Goal: Feedback & Contribution: Contribute content

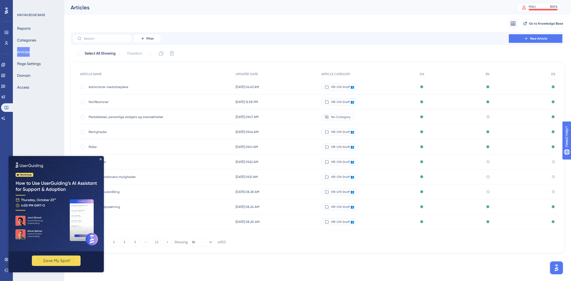
click at [97, 159] on img at bounding box center [56, 203] width 95 height 95
drag, startPoint x: 100, startPoint y: 159, endPoint x: 111, endPoint y: 313, distance: 153.8
click at [100, 159] on icon "Close Preview" at bounding box center [101, 159] width 2 height 2
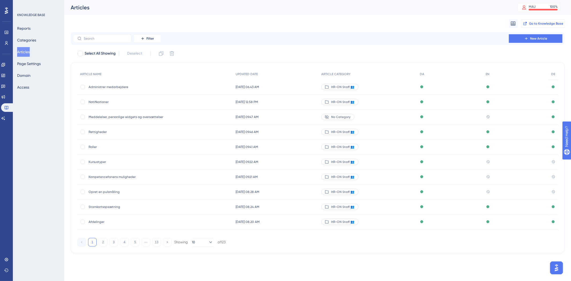
click at [543, 23] on span "Go to Knowledge Base" at bounding box center [546, 23] width 34 height 4
click at [95, 42] on label at bounding box center [102, 38] width 59 height 9
click at [95, 40] on input "text" at bounding box center [105, 39] width 43 height 4
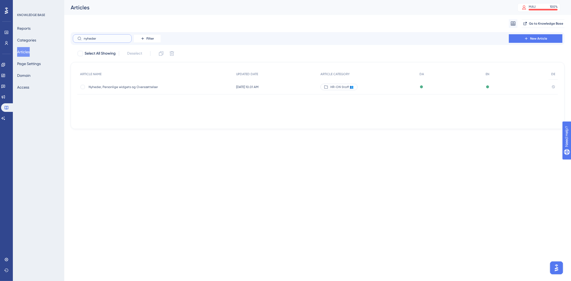
type input "nyheder"
click at [144, 84] on div "Nyheder, Personlige widgets og Oversættelser Nyheder, Personlige widgets og Ove…" at bounding box center [132, 87] width 86 height 15
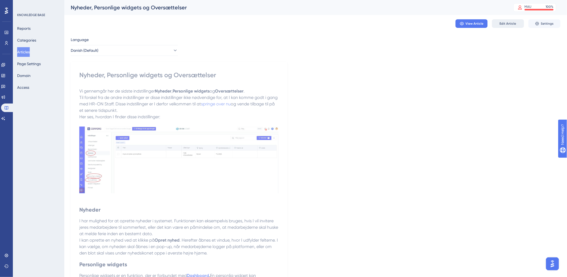
click at [510, 22] on span "Edit Article" at bounding box center [507, 23] width 17 height 4
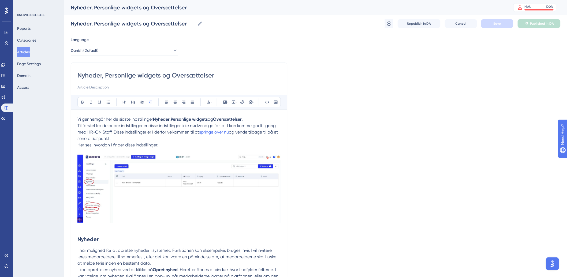
click at [133, 131] on span "Til forskel fra de andre indstillinger er disse indstillinger ikke nødvendige f…" at bounding box center [176, 129] width 199 height 12
click at [111, 132] on span "Til forskel fra de andre indstillinger er disse indstillinger ikke nødvendige f…" at bounding box center [176, 129] width 199 height 12
click at [143, 131] on span "Til forskel fra de andre indstillinger er disse indstillinger ikke nødvendige f…" at bounding box center [176, 129] width 199 height 12
click at [162, 131] on span "Til forskel fra de andre indstillinger er disse indstillinger ikke nødvendige f…" at bounding box center [176, 129] width 199 height 12
drag, startPoint x: 227, startPoint y: 134, endPoint x: 200, endPoint y: 134, distance: 26.8
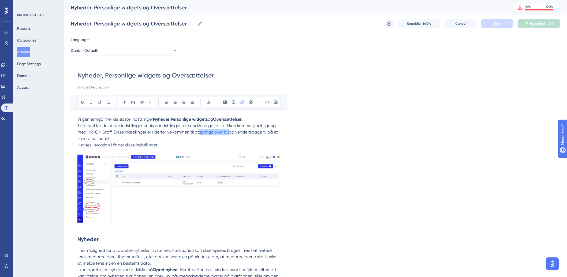
click at [200, 134] on p "Til forskel fra de andre indstillinger er disse indstillinger ikke nødvendige f…" at bounding box center [178, 131] width 203 height 19
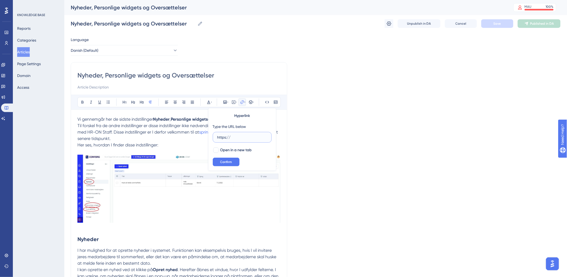
click at [252, 137] on input "https://" at bounding box center [242, 137] width 50 height 6
type input "h"
click at [225, 137] on input "text" at bounding box center [242, 137] width 50 height 6
paste input "https://help.hr-on.com/da/articles/15233-administrer-medarbejdere"
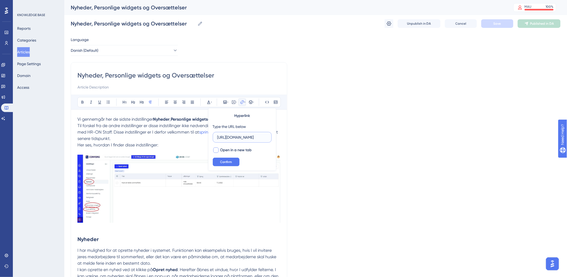
type input "https://help.hr-on.com/da/articles/15233-administrer-medarbejdere"
click at [216, 152] on div at bounding box center [215, 149] width 5 height 5
checkbox input "true"
click at [223, 164] on span "Confirm" at bounding box center [226, 162] width 12 height 4
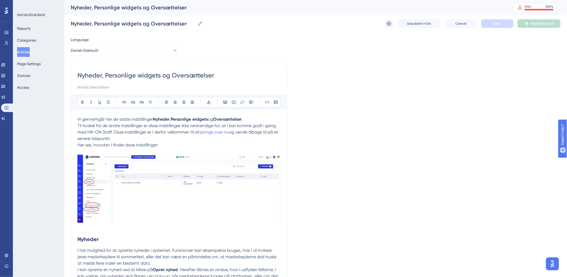
click at [190, 147] on p "Her ses, hvordan I finder disse indstillinger:" at bounding box center [178, 145] width 203 height 6
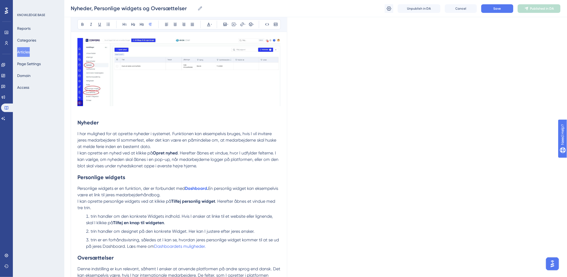
scroll to position [119, 0]
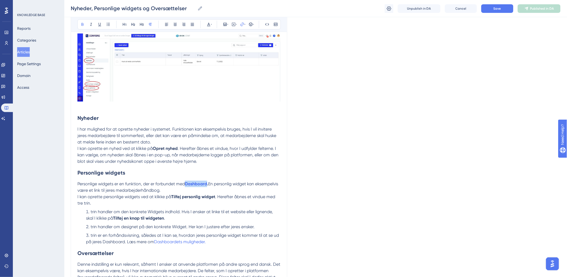
drag, startPoint x: 208, startPoint y: 184, endPoint x: 186, endPoint y: 185, distance: 22.2
click at [186, 185] on p "Personlige widgets er en funktion, der er forbundet med Dashboard . En personli…" at bounding box center [178, 187] width 203 height 13
type input "h"
type input "https://help.hr-on.com/da/articles/15736-dashboardets-muligheder"
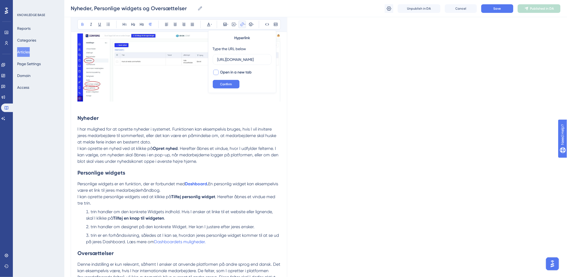
click at [215, 70] on div at bounding box center [215, 72] width 5 height 5
checkbox input "true"
click at [224, 84] on span "Confirm" at bounding box center [226, 84] width 12 height 4
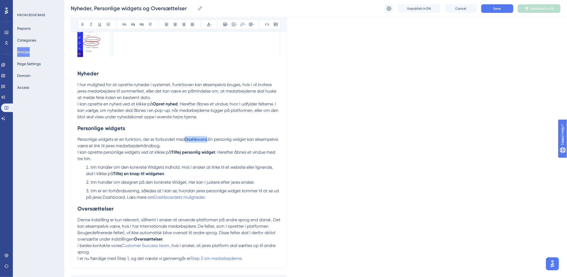
scroll to position [205, 0]
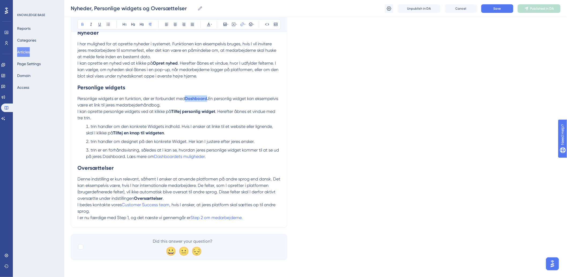
click at [233, 118] on p "I kan oprette personlige widgets ved at klikke på Tilføj personlig widget . Her…" at bounding box center [178, 114] width 203 height 13
drag, startPoint x: 206, startPoint y: 156, endPoint x: 156, endPoint y: 157, distance: 49.8
click at [156, 157] on span "Dashboardets muligheder." at bounding box center [180, 156] width 52 height 5
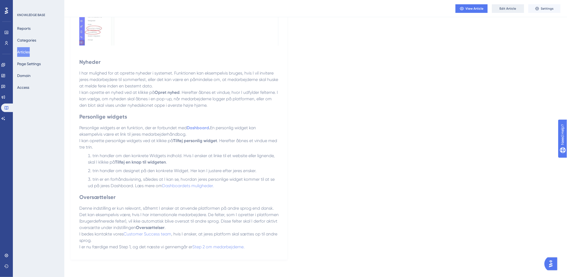
click at [506, 11] on button "Edit Article" at bounding box center [508, 8] width 32 height 9
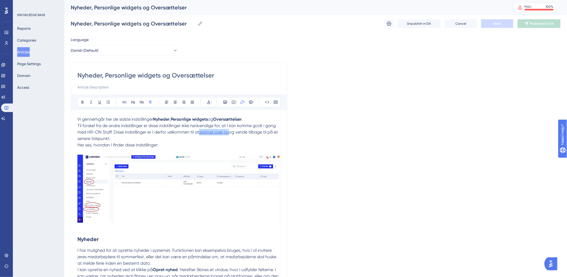
drag, startPoint x: 231, startPoint y: 133, endPoint x: 201, endPoint y: 133, distance: 29.7
click at [201, 133] on p "Til forskel fra de andre indstillinger er disse indstillinger ikke nødvendige f…" at bounding box center [178, 131] width 203 height 19
type input "h"
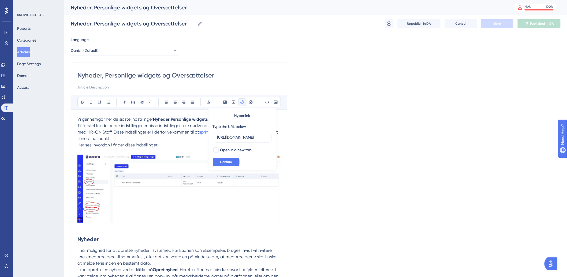
scroll to position [0, 70]
type input "https://help.hr-on.com/da/articles/15233-administrer-medarbejdere"
click at [214, 147] on div at bounding box center [216, 150] width 6 height 6
checkbox input "true"
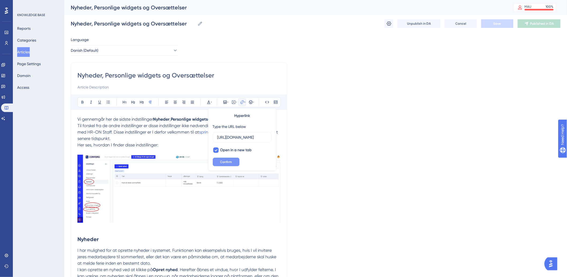
click at [224, 161] on span "Confirm" at bounding box center [226, 162] width 12 height 4
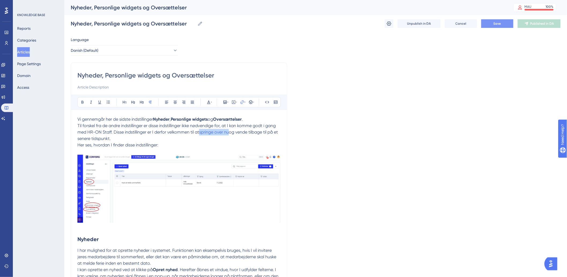
click at [496, 22] on span "Save" at bounding box center [496, 23] width 7 height 4
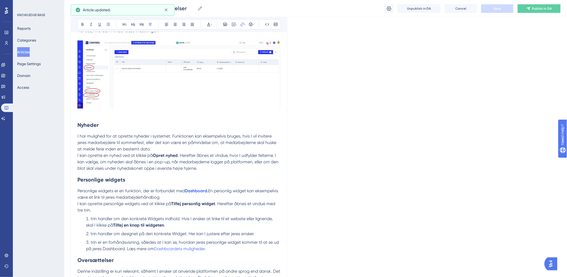
scroll to position [119, 0]
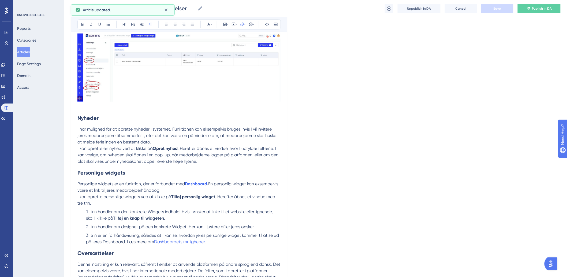
click at [209, 191] on p "Personlige widgets er en funktion, der er forbundet med Dashboard . En personli…" at bounding box center [178, 187] width 203 height 13
drag, startPoint x: 209, startPoint y: 187, endPoint x: 187, endPoint y: 186, distance: 22.3
click at [187, 186] on p "Personlige widgets er en funktion, der er forbundet med Dashboard . En personli…" at bounding box center [178, 187] width 203 height 13
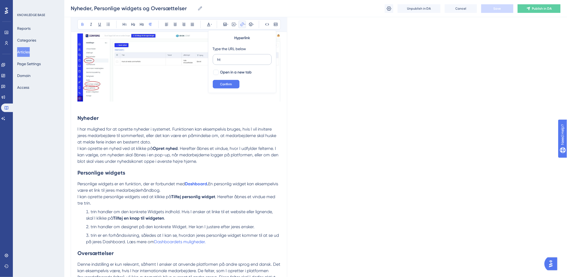
type input "h"
type input "https://help.hr-on.com/da/articles/15736-dashboardets-muligheder"
click at [218, 73] on div at bounding box center [215, 72] width 5 height 5
checkbox input "true"
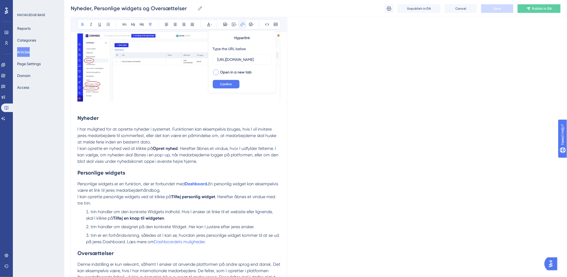
scroll to position [0, 0]
click at [219, 86] on button "Confirm" at bounding box center [226, 84] width 27 height 9
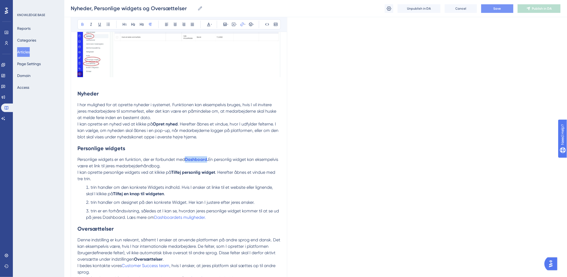
scroll to position [178, 0]
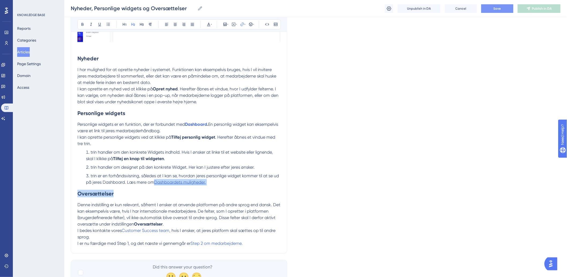
drag, startPoint x: 229, startPoint y: 187, endPoint x: 155, endPoint y: 184, distance: 74.5
click at [155, 184] on div "Vi gennemgår her de sidste indstillinger Nyheder , Personlige widgets og Oversæ…" at bounding box center [178, 90] width 203 height 311
click at [495, 7] on span "Save" at bounding box center [496, 8] width 7 height 4
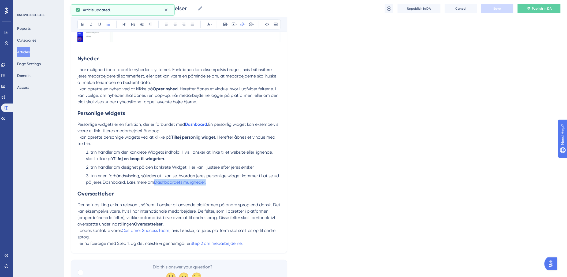
drag, startPoint x: 213, startPoint y: 184, endPoint x: 155, endPoint y: 184, distance: 57.8
click at [155, 184] on li "trin er en forhåndsvisning, således at I kan se, hvordan jeres personlige widge…" at bounding box center [182, 178] width 197 height 13
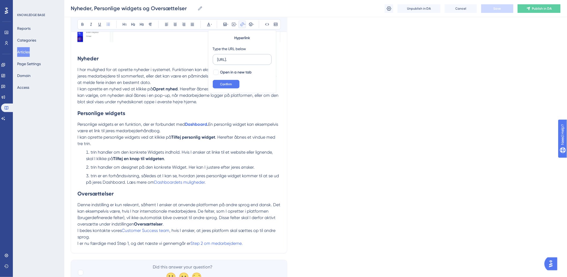
scroll to position [0, 0]
type input "h"
type input "https://help.hr-on.com/da/articles/15736-dashboardets-muligheder"
click at [217, 72] on div at bounding box center [215, 72] width 5 height 5
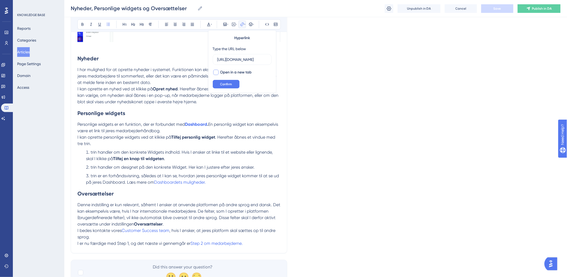
checkbox input "true"
click at [221, 82] on span "Confirm" at bounding box center [226, 84] width 12 height 4
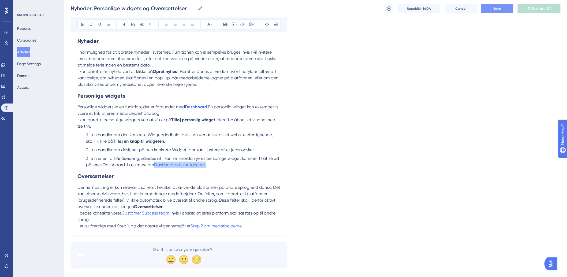
scroll to position [205, 0]
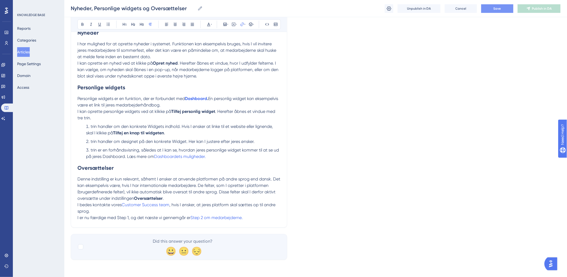
click at [248, 219] on p "I er nu færdige med Step 1, og det næste vi gennemgår er Step 2 om medarbejdern…" at bounding box center [178, 217] width 203 height 6
drag, startPoint x: 270, startPoint y: 218, endPoint x: 72, endPoint y: 220, distance: 198.7
click at [72, 220] on div "Nyheder, Personlige widgets og Oversættelser Bold Italic Underline Bullet Point…" at bounding box center [179, 41] width 216 height 371
copy p "I er nu færdige med Step 1, og det næste vi gennemgår er Step 2 om medarbejdern…"
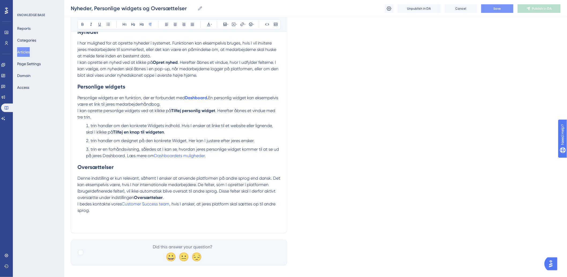
click at [549, 200] on div "Language Danish (Default) Nyheder, Personlige widgets og Oversættelser Bold Ita…" at bounding box center [316, 47] width 490 height 436
click at [487, 9] on button "Save" at bounding box center [497, 8] width 32 height 9
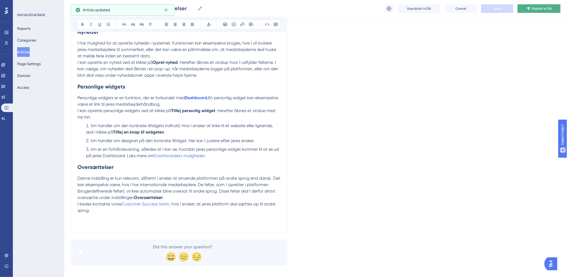
click at [545, 7] on span "Publish in DA" at bounding box center [542, 8] width 20 height 4
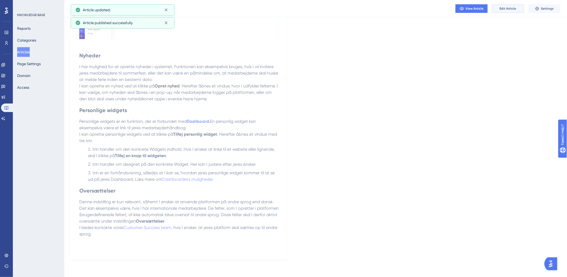
click at [504, 11] on button "Edit Article" at bounding box center [508, 8] width 32 height 9
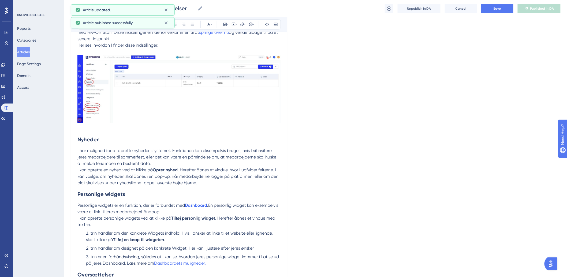
scroll to position [0, 0]
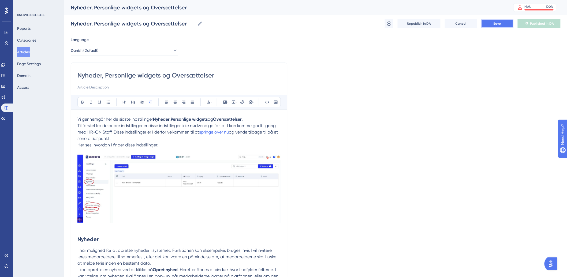
click at [498, 25] on span "Save" at bounding box center [496, 23] width 7 height 4
click at [25, 52] on button "Articles" at bounding box center [23, 52] width 13 height 10
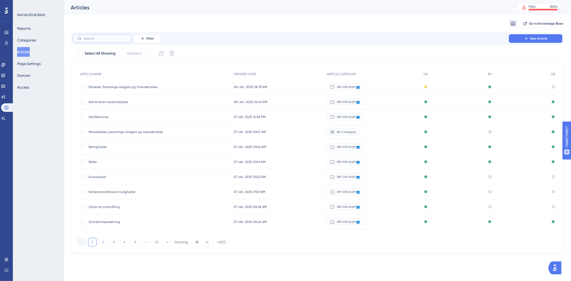
click at [98, 37] on input "text" at bounding box center [105, 39] width 43 height 4
type input "e"
click at [103, 114] on div "Notifikationer Notifikationer" at bounding box center [132, 117] width 86 height 15
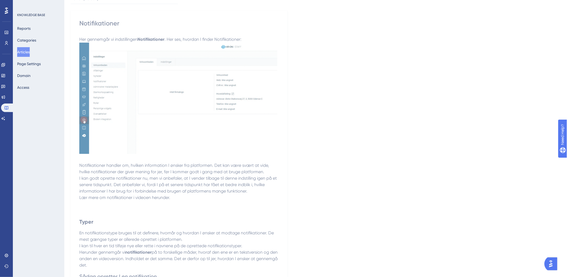
scroll to position [337, 0]
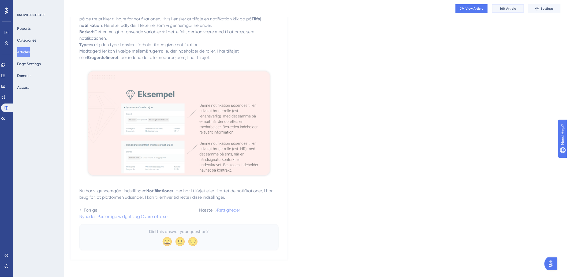
click at [513, 9] on span "Edit Article" at bounding box center [507, 8] width 17 height 4
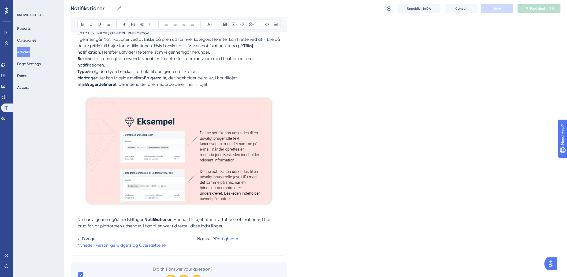
scroll to position [367, 0]
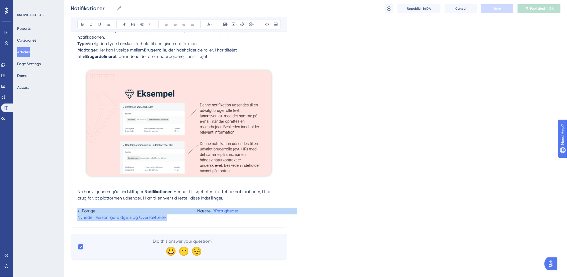
drag, startPoint x: 261, startPoint y: 218, endPoint x: 61, endPoint y: 211, distance: 200.4
copy p "← Forrige Næste → Rettigheder Nyheder, Personlige widgets og Oversættelser"
click at [29, 50] on button "Articles" at bounding box center [23, 52] width 13 height 10
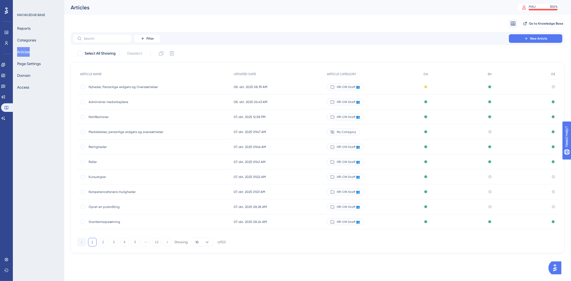
click at [111, 86] on span "Nyheder, Personlige widgets og Oversættelser" at bounding box center [132, 87] width 86 height 4
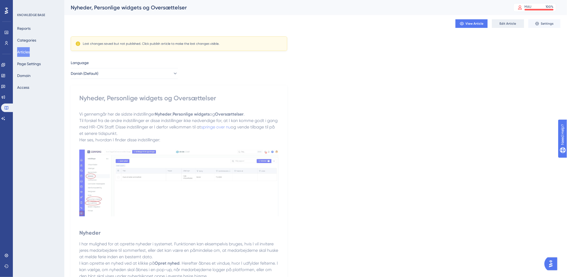
click at [515, 25] on span "Edit Article" at bounding box center [507, 23] width 17 height 4
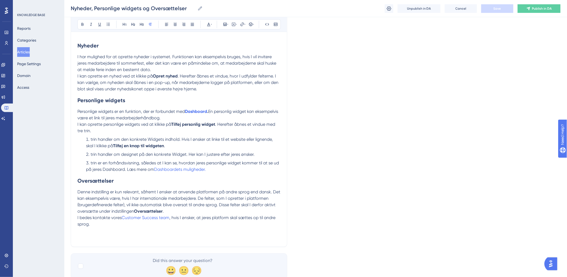
scroll to position [212, 0]
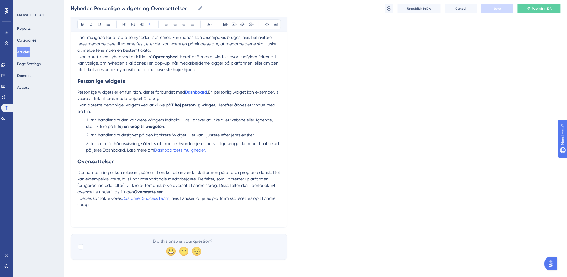
click at [205, 215] on p at bounding box center [178, 214] width 203 height 13
click at [205, 219] on p at bounding box center [178, 214] width 203 height 13
click at [200, 217] on p at bounding box center [178, 214] width 203 height 13
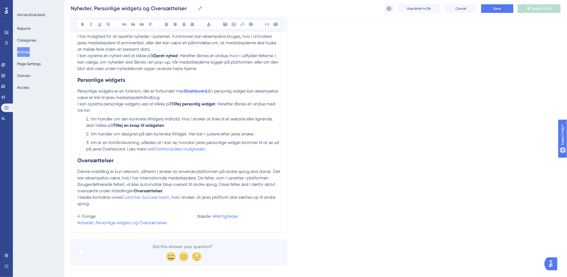
click at [196, 216] on span "← Forrige Næste →" at bounding box center [146, 216] width 138 height 5
click at [267, 219] on span at bounding box center [296, 216] width 58 height 5
drag, startPoint x: 277, startPoint y: 224, endPoint x: 177, endPoint y: 230, distance: 99.8
click at [177, 230] on div "Nyheder, Personlige widgets og Oversættelser Bold Italic Underline Bullet Point…" at bounding box center [179, 40] width 216 height 384
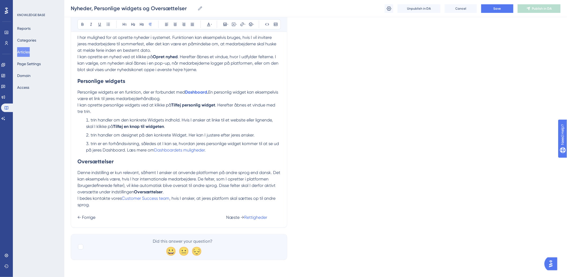
click at [221, 221] on p "← Forrige Næste → Rettigheder" at bounding box center [178, 214] width 203 height 13
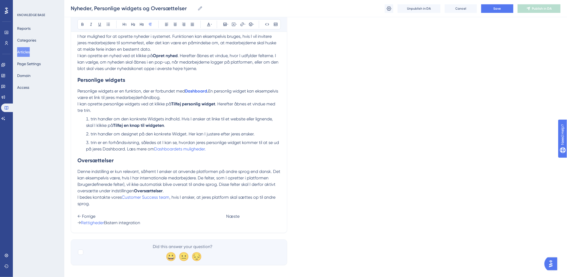
drag, startPoint x: 259, startPoint y: 224, endPoint x: 220, endPoint y: 227, distance: 38.7
click at [220, 226] on p "← Forrige Næste → Rettigheder Ekstern integration" at bounding box center [178, 216] width 203 height 19
click at [241, 25] on icon at bounding box center [242, 24] width 4 height 4
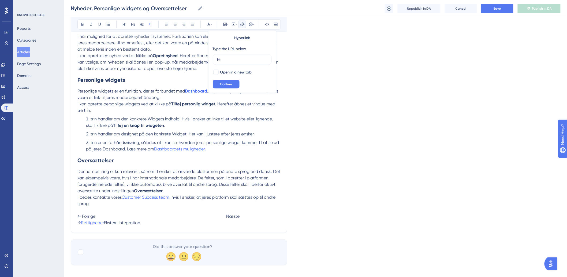
type input "h"
type input "https://help.hr-on.com/da/articles/12137-ekstern-integration"
click at [231, 84] on span "Confirm" at bounding box center [226, 84] width 12 height 4
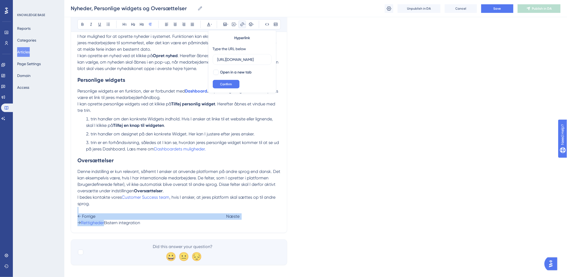
scroll to position [0, 0]
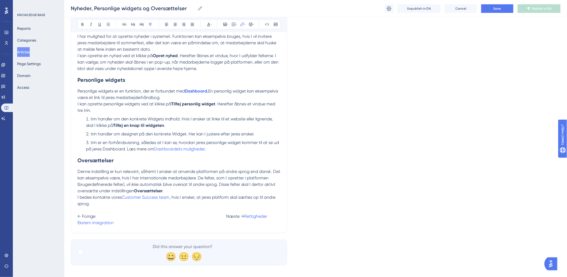
click at [183, 194] on p "Denne indstilling er kun relevant, såfremt I ønsker at anvende platformen på an…" at bounding box center [178, 181] width 203 height 26
drag, startPoint x: 103, startPoint y: 226, endPoint x: 65, endPoint y: 226, distance: 38.3
click at [65, 226] on div "Performance Users Engagement Widgets Feedback Product Updates Knowledge Base AI…" at bounding box center [315, 30] width 502 height 485
drag, startPoint x: 103, startPoint y: 226, endPoint x: 72, endPoint y: 231, distance: 31.3
click at [72, 231] on div "Nyheder, Personlige widgets og Oversættelser Bold Italic Underline Bullet Point…" at bounding box center [179, 40] width 216 height 384
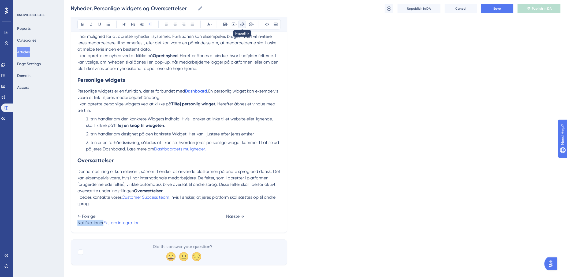
click at [241, 26] on icon at bounding box center [242, 24] width 4 height 4
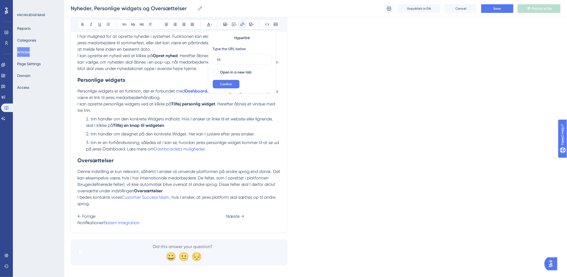
type input "h"
type input "https://help.hr-on.com/da/articles/12135-notifikationer"
click at [218, 68] on div "Hyperlink Type the URL below https://help.hr-on.com/da/articles/12135-notifikat…" at bounding box center [242, 61] width 68 height 63
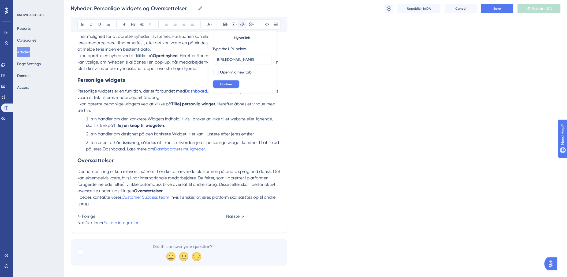
click at [221, 82] on span "Confirm" at bounding box center [226, 84] width 12 height 4
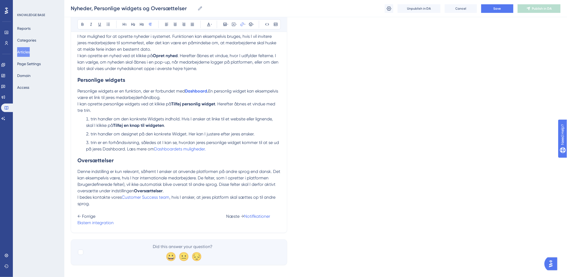
click at [176, 173] on span "Denne indstilling er kun relevant, såfremt I ønsker at anvende platformen på an…" at bounding box center [179, 181] width 204 height 24
click at [223, 217] on span "← Forrige Næste →" at bounding box center [160, 216] width 167 height 5
click at [270, 219] on span at bounding box center [329, 216] width 118 height 5
click at [178, 213] on p "← Forrige Næste → Notifikationer Ekstern integration" at bounding box center [178, 216] width 203 height 19
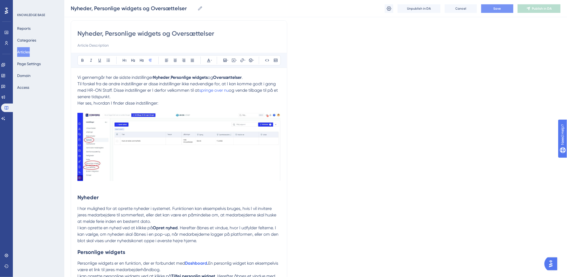
scroll to position [33, 0]
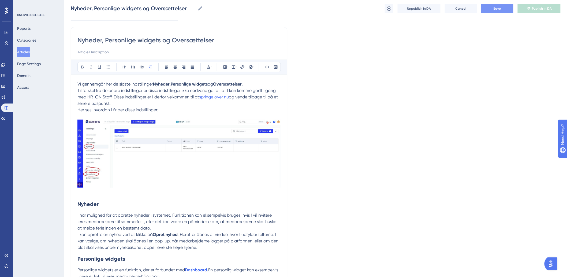
click at [494, 7] on span "Save" at bounding box center [496, 8] width 7 height 4
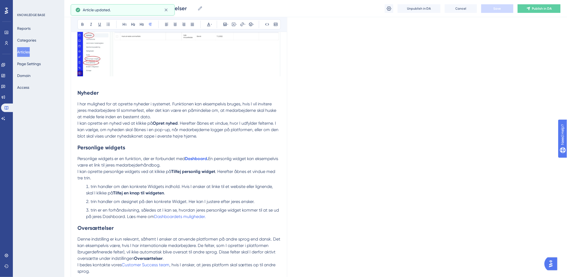
scroll to position [218, 0]
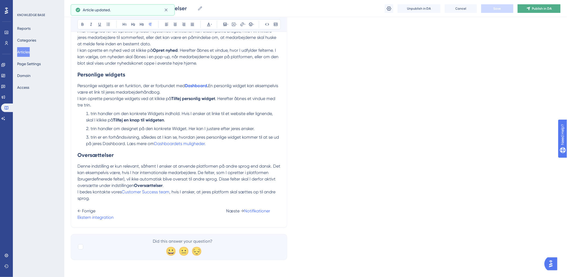
click at [533, 9] on span "Publish in DA" at bounding box center [542, 8] width 20 height 4
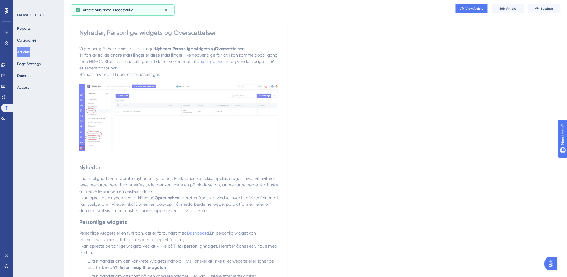
scroll to position [0, 0]
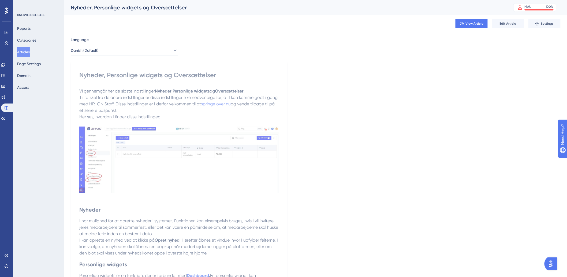
click at [28, 52] on button "Articles" at bounding box center [23, 52] width 13 height 10
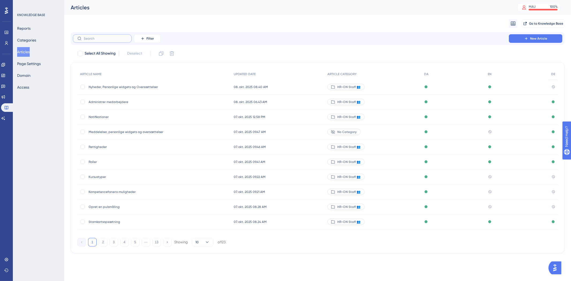
click at [111, 37] on input "text" at bounding box center [105, 39] width 43 height 4
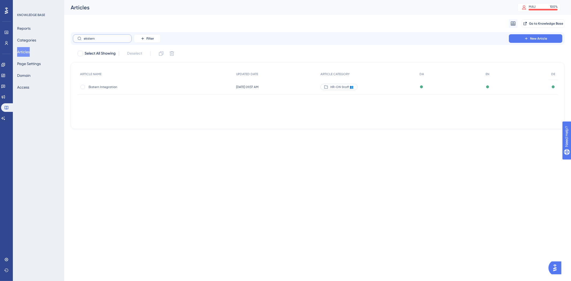
type input "ekstern"
click at [103, 86] on span "Ekstern Integration" at bounding box center [132, 87] width 86 height 4
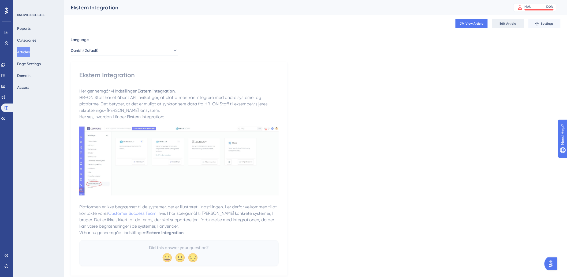
click at [505, 22] on span "Edit Article" at bounding box center [507, 23] width 17 height 4
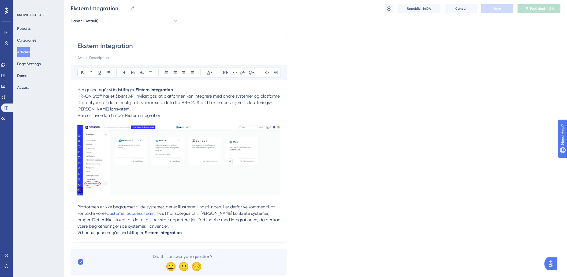
scroll to position [42, 0]
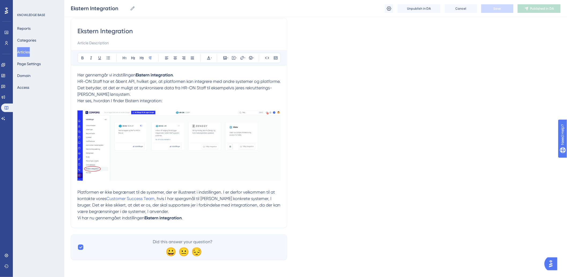
click at [242, 213] on p "Platformen er ikke begrænset til de systemer, der er illustreret i indstillinge…" at bounding box center [178, 202] width 203 height 26
click at [242, 217] on p "Vi har nu gennemgået indstillingen Ekstern integration ." at bounding box center [178, 218] width 203 height 6
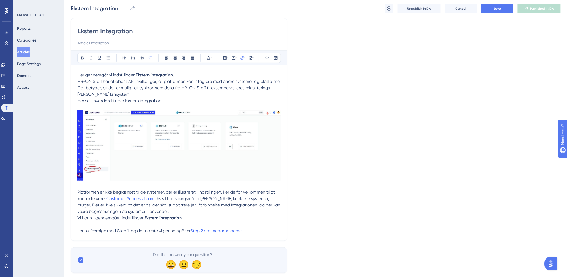
click at [254, 231] on p "Vi har nu gennemgået indstillingen Ekstern integration . I er nu færdige med St…" at bounding box center [178, 224] width 203 height 19
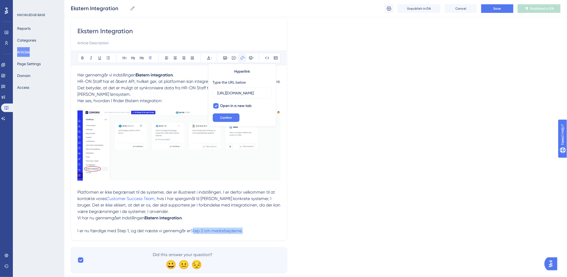
drag, startPoint x: 251, startPoint y: 232, endPoint x: 192, endPoint y: 234, distance: 59.2
click at [192, 234] on p "Vi har nu gennemgået indstillingen Ekstern integration . I er nu færdige med St…" at bounding box center [178, 224] width 203 height 19
click at [242, 56] on icon at bounding box center [241, 57] width 3 height 3
type input "h"
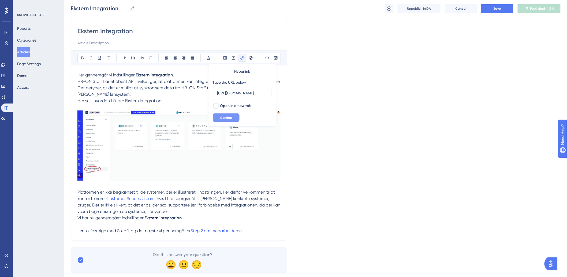
type input "https://help.hr-on.com/da/articles/15233-administrer-medarbejdere"
click at [234, 116] on button "Confirm" at bounding box center [226, 117] width 27 height 9
click at [243, 91] on p "HR-ON Staff har et åbent API, hvilket gør, at platformen kan integrere med andr…" at bounding box center [178, 87] width 203 height 19
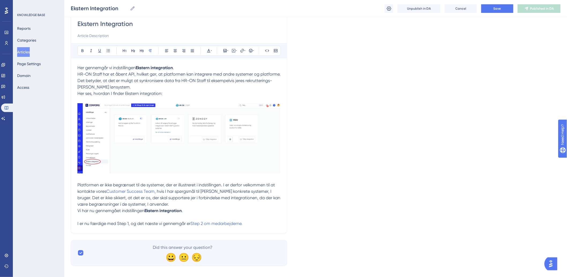
scroll to position [55, 0]
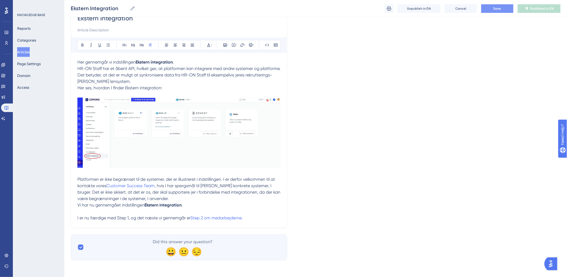
click at [492, 6] on button "Save" at bounding box center [497, 8] width 32 height 9
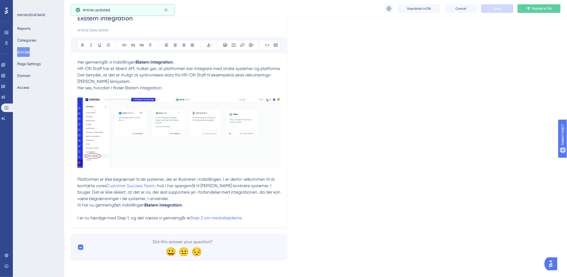
click at [265, 217] on p "Vi har nu gennemgået indstillingen Ekstern integration . I er nu færdige med St…" at bounding box center [178, 211] width 203 height 19
click at [264, 217] on p "Vi har nu gennemgået indstillingen Ekstern integration . I er nu færdige med St…" at bounding box center [178, 211] width 203 height 19
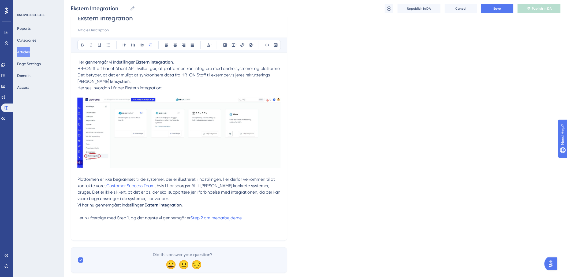
paste div
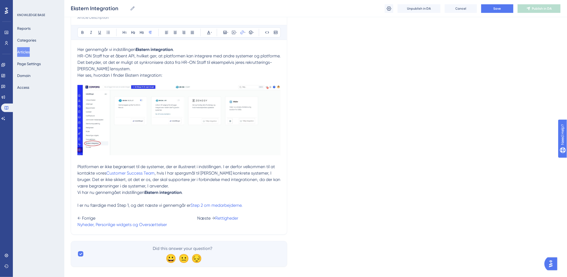
scroll to position [74, 0]
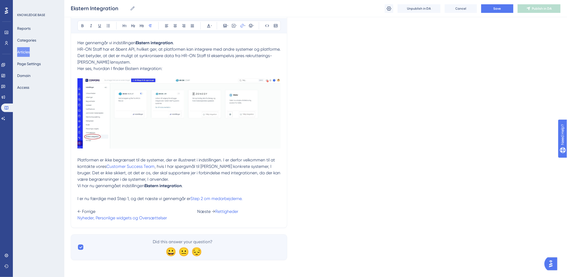
click at [187, 211] on span "← Forrige Næste →" at bounding box center [146, 211] width 138 height 5
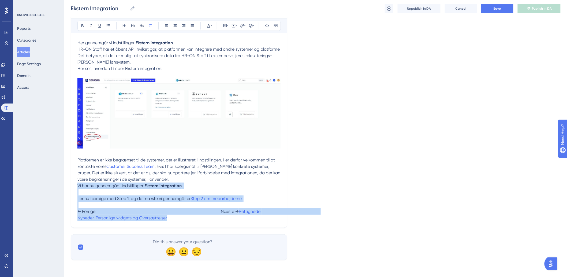
drag, startPoint x: 262, startPoint y: 221, endPoint x: 147, endPoint y: 219, distance: 115.7
click at [147, 220] on div "Ekstern Integration Bold Italic Underline Bullet Point Heading 1 Heading 2 Head…" at bounding box center [179, 107] width 216 height 242
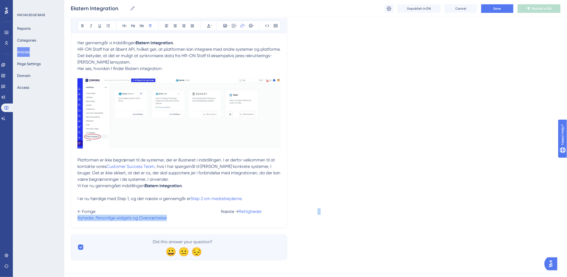
drag, startPoint x: 157, startPoint y: 218, endPoint x: 280, endPoint y: 221, distance: 122.7
click at [280, 221] on div "Ekstern Integration Bold Italic Underline Bullet Point Heading 1 Heading 2 Head…" at bounding box center [179, 107] width 216 height 242
drag, startPoint x: 270, startPoint y: 218, endPoint x: 211, endPoint y: 219, distance: 58.9
click at [211, 219] on p "Vi har nu gennemgået indstillingen Ekstern integration . I er nu færdige med St…" at bounding box center [178, 201] width 203 height 39
click at [245, 24] on button at bounding box center [241, 25] width 7 height 7
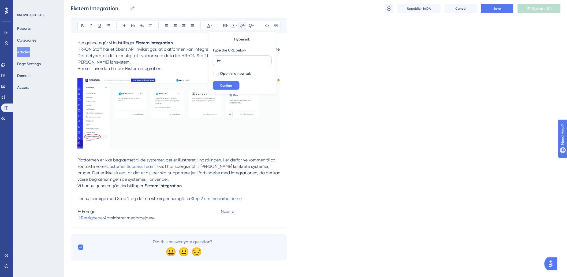
type input "h"
type input "https://help.hr-on.com/da/articles/15233-administrer-medarbejdere"
click at [220, 85] on span "Confirm" at bounding box center [226, 85] width 12 height 4
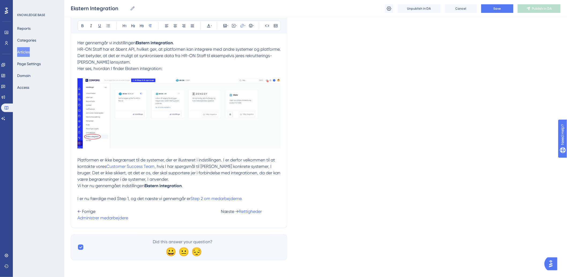
click at [262, 214] on span at bounding box center [316, 211] width 109 height 5
click at [88, 180] on span ", hvis I har spørgsmål til nogle konkrete systemer, I bruger. Det er ikke sikke…" at bounding box center [179, 173] width 204 height 18
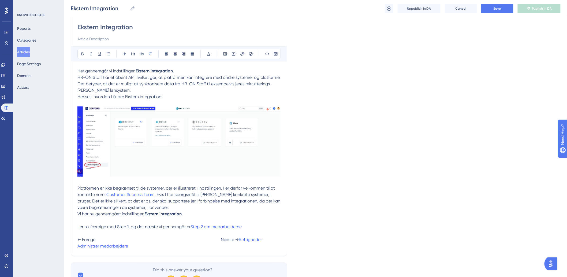
scroll to position [74, 0]
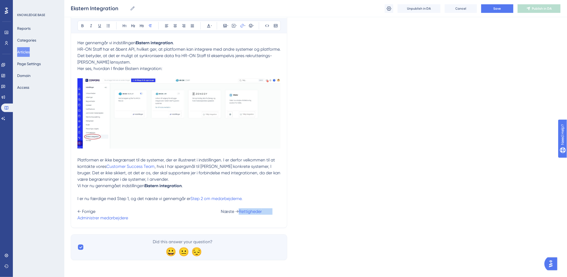
drag, startPoint x: 112, startPoint y: 216, endPoint x: 55, endPoint y: 220, distance: 57.2
click at [64, 220] on div "Performance Users Engagement Widgets Feedback Product Updates Knowledge Base AI…" at bounding box center [315, 97] width 502 height 343
click at [74, 224] on div "Ekstern Integration Bold Italic Underline Bullet Point Heading 1 Heading 2 Head…" at bounding box center [179, 107] width 216 height 242
click at [75, 222] on div "Ekstern Integration Bold Italic Underline Bullet Point Heading 1 Heading 2 Head…" at bounding box center [179, 107] width 216 height 242
click at [248, 215] on span "← Forrige Næste → Nyheder, Personlige widgets og Oversættelser" at bounding box center [181, 215] width 208 height 12
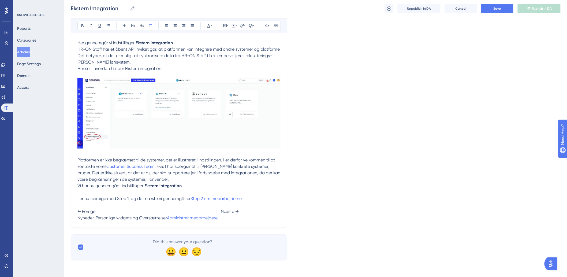
drag, startPoint x: 168, startPoint y: 216, endPoint x: 78, endPoint y: 220, distance: 90.6
click at [78, 220] on p "Vi har nu gennemgået indstillingen Ekstern integration . I er nu færdige med St…" at bounding box center [178, 201] width 203 height 39
click at [241, 28] on button at bounding box center [241, 25] width 7 height 7
type input "h"
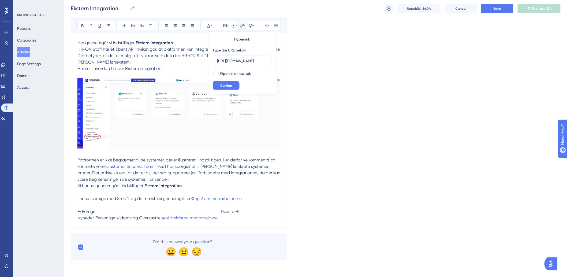
type input "https://help.hr-on.com/da/articles/12138-nyheder-personlige-widgets-og-overstte…"
click at [221, 84] on span "Confirm" at bounding box center [226, 85] width 12 height 4
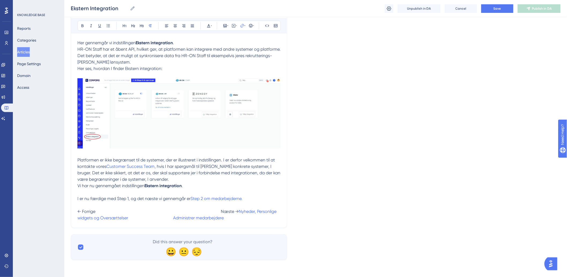
click at [192, 194] on p "Vi har nu gennemgået indstillingen Ekstern integration . I er nu færdige med St…" at bounding box center [178, 201] width 203 height 39
click at [501, 12] on button "Save" at bounding box center [497, 8] width 32 height 9
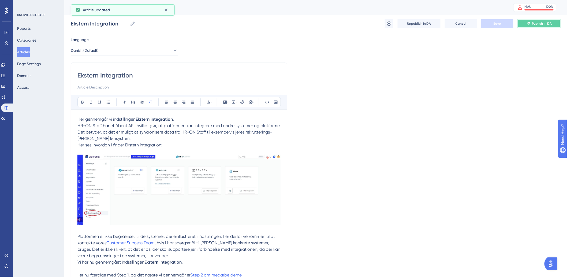
click at [535, 22] on span "Publish in DA" at bounding box center [542, 23] width 20 height 4
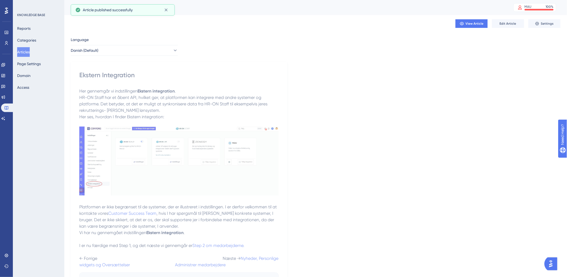
click at [20, 50] on button "Articles" at bounding box center [23, 52] width 13 height 10
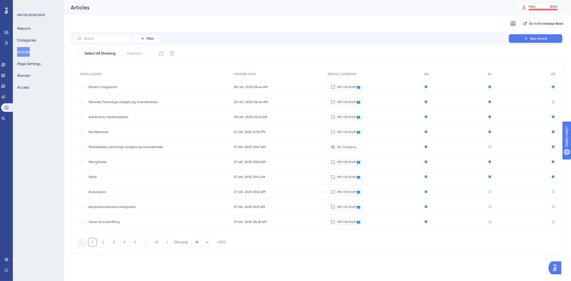
click at [100, 33] on div "Filter New Article" at bounding box center [318, 38] width 494 height 13
drag, startPoint x: 100, startPoint y: 36, endPoint x: 102, endPoint y: 44, distance: 7.4
click at [100, 37] on input "text" at bounding box center [105, 39] width 43 height 4
click at [123, 147] on span "Meddelelser, personlige widgets og oversættelser" at bounding box center [132, 147] width 86 height 4
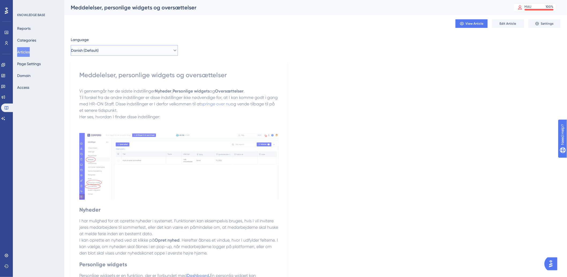
click at [155, 52] on button "Danish (Default)" at bounding box center [124, 50] width 107 height 11
click at [148, 45] on div "Language Danish (Default) Danish (Default) Danish (Default) Published English E…" at bounding box center [124, 45] width 107 height 19
click at [26, 48] on button "Articles" at bounding box center [23, 52] width 13 height 10
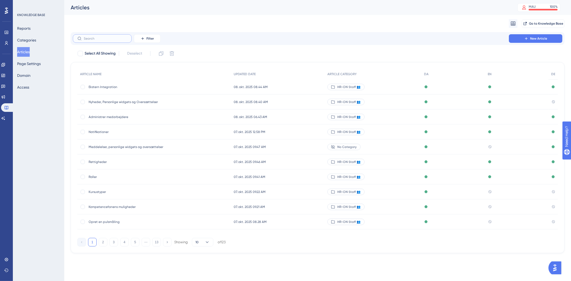
click at [108, 37] on input "text" at bounding box center [105, 39] width 43 height 4
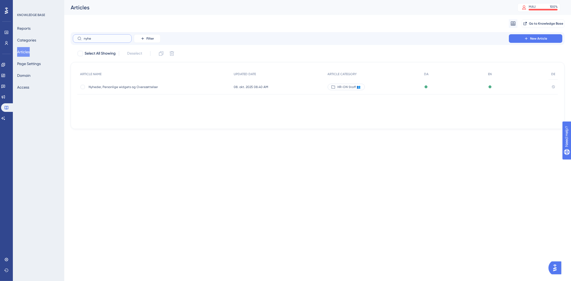
type input "nyhe"
click at [110, 81] on div "Nyheder, Personlige widgets og Oversættelser Nyheder, Personlige widgets og Ove…" at bounding box center [132, 87] width 86 height 15
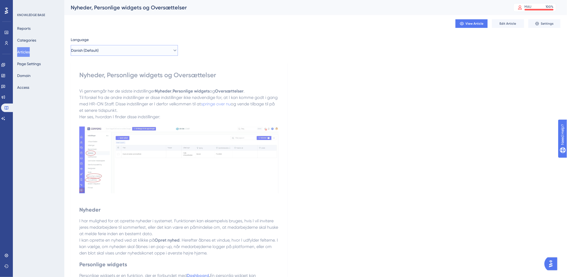
click at [135, 54] on button "Danish (Default)" at bounding box center [124, 50] width 107 height 11
click at [131, 78] on button "English English Published" at bounding box center [124, 77] width 100 height 11
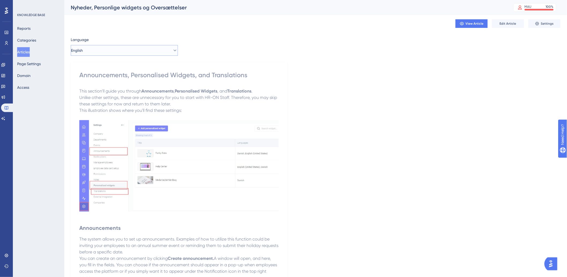
click at [133, 52] on button "English" at bounding box center [124, 50] width 107 height 11
click at [115, 89] on button "German German No translation" at bounding box center [124, 88] width 100 height 11
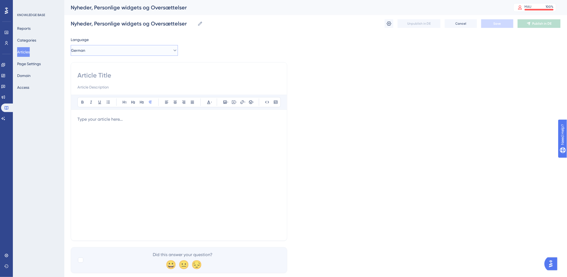
click at [119, 51] on button "German" at bounding box center [124, 50] width 107 height 11
click at [104, 75] on button "English English Published" at bounding box center [124, 77] width 100 height 11
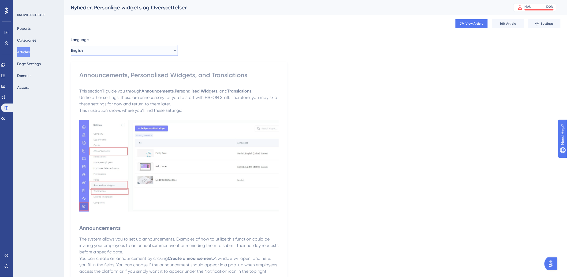
click at [136, 47] on button "English" at bounding box center [124, 50] width 107 height 11
click at [121, 69] on button "Danish (Default) Danish (Default) Published" at bounding box center [124, 66] width 100 height 11
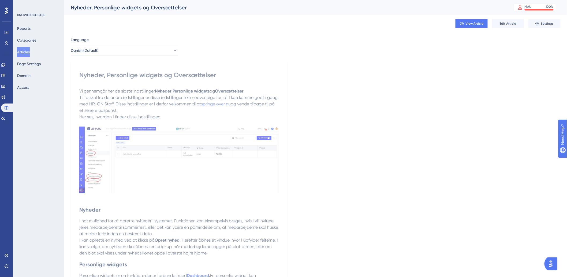
click at [30, 54] on button "Articles" at bounding box center [23, 52] width 13 height 10
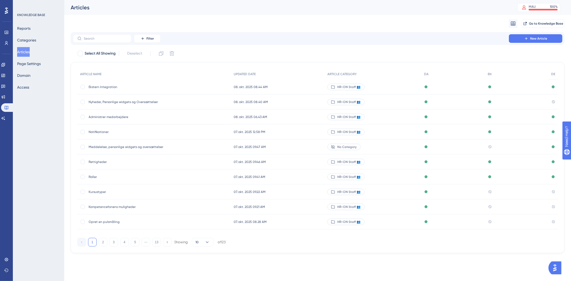
click at [134, 146] on span "Meddelelser, personlige widgets og oversættelser" at bounding box center [132, 147] width 86 height 4
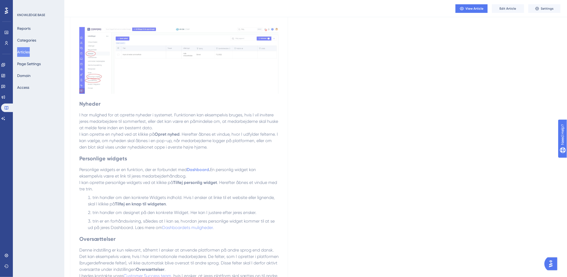
scroll to position [153, 0]
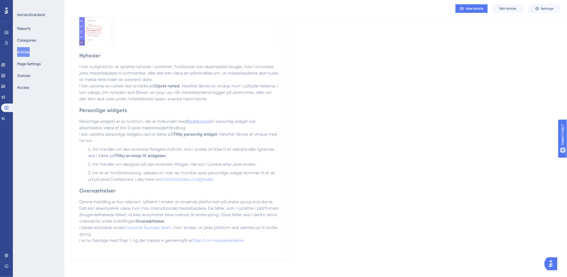
click at [197, 122] on strong "Dashboard" at bounding box center [198, 121] width 22 height 5
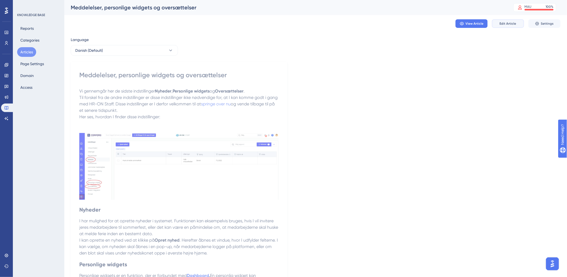
click at [499, 22] on button "Edit Article" at bounding box center [508, 23] width 32 height 9
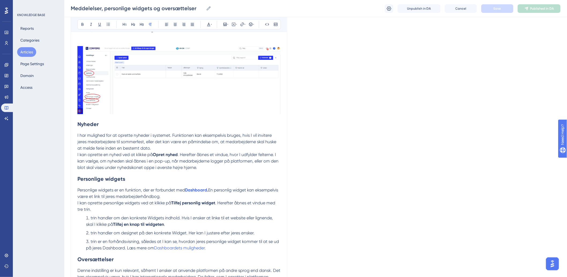
scroll to position [141, 0]
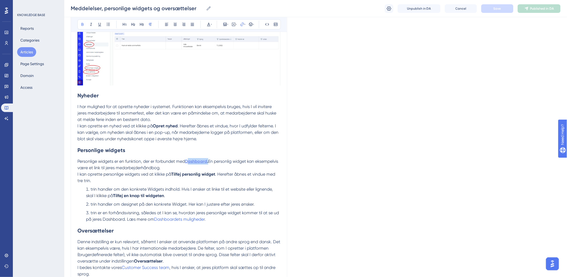
drag, startPoint x: 210, startPoint y: 160, endPoint x: 188, endPoint y: 162, distance: 22.1
click at [188, 162] on p "Personlige widgets er en funktion, der er forbundet med Dashboard . En personli…" at bounding box center [178, 164] width 203 height 13
click at [242, 151] on h2 "Personlige widgets" at bounding box center [178, 150] width 203 height 16
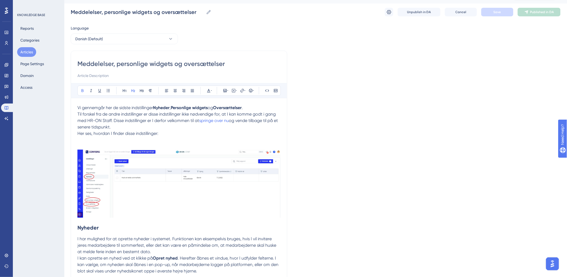
scroll to position [0, 0]
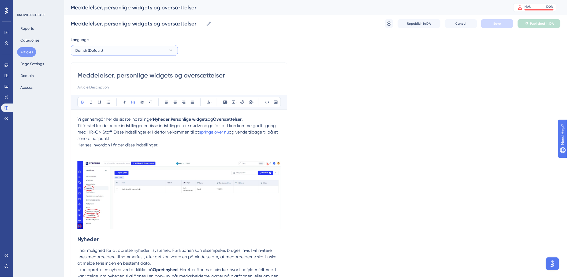
click at [133, 48] on button "Danish (Default)" at bounding box center [124, 50] width 107 height 11
click at [98, 89] on button "German German Published" at bounding box center [124, 88] width 100 height 11
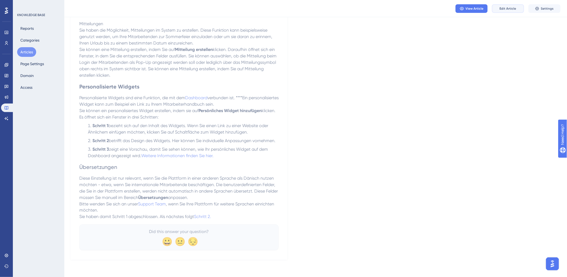
click at [505, 9] on span "Edit Article" at bounding box center [507, 8] width 17 height 4
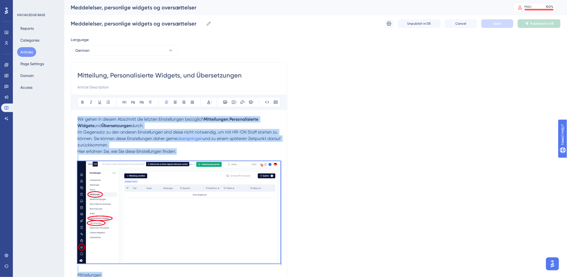
drag, startPoint x: 223, startPoint y: 221, endPoint x: 74, endPoint y: 113, distance: 183.9
click at [74, 113] on div "Mitteilung, Personalisierte Widgets, und Übersetzungen Bold Italic Underline Bu…" at bounding box center [179, 269] width 216 height 415
copy div "Lor ipsum do sitame Consectet adi elitsed Doeiusmodtemp incididun Utlaboreetdo …"
click at [27, 51] on button "Articles" at bounding box center [26, 52] width 19 height 10
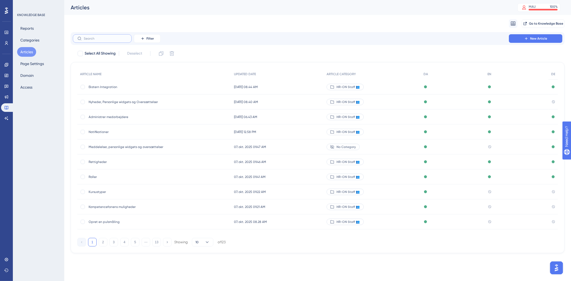
click at [111, 38] on input "text" at bounding box center [105, 39] width 43 height 4
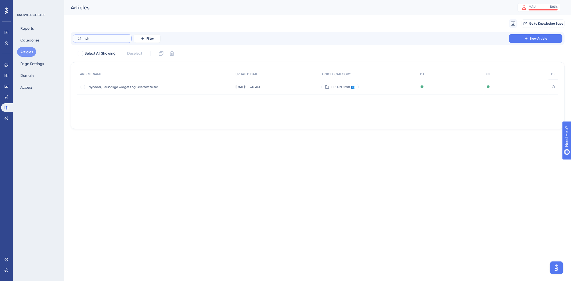
type input "nyh"
click at [151, 85] on span "Nyheder, Personlige widgets og Oversættelser" at bounding box center [132, 87] width 86 height 4
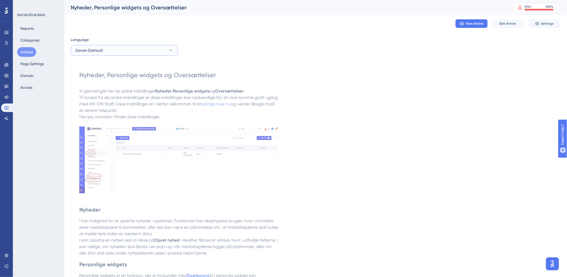
click at [123, 52] on button "Danish (Default)" at bounding box center [124, 50] width 107 height 11
click at [88, 89] on span "German" at bounding box center [85, 88] width 14 height 6
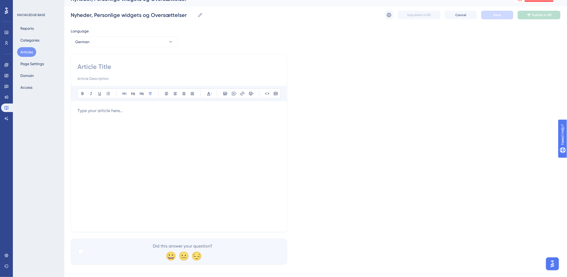
scroll to position [13, 0]
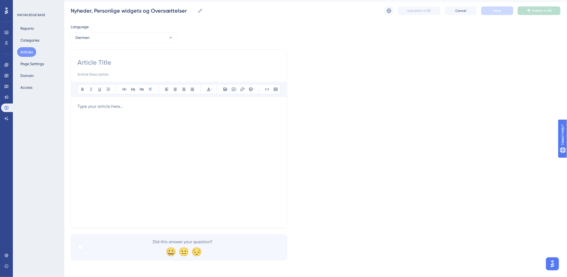
click at [106, 126] on div at bounding box center [178, 162] width 203 height 118
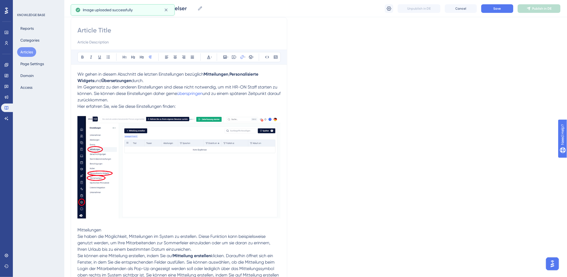
scroll to position [0, 0]
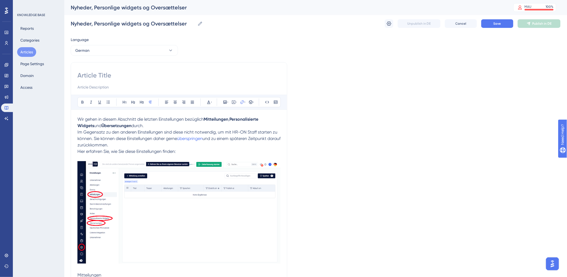
click at [145, 75] on input at bounding box center [178, 75] width 203 height 9
drag, startPoint x: 116, startPoint y: 127, endPoint x: 207, endPoint y: 119, distance: 91.2
click at [205, 118] on p "Wir gehen in diesem Abschnitt die letzten Einstellungen bezüglich Mitteilungen …" at bounding box center [178, 122] width 203 height 13
copy p "Mitteilungen , Personalisierte Widgets und Übersetzungen"
click at [128, 76] on input at bounding box center [178, 75] width 203 height 9
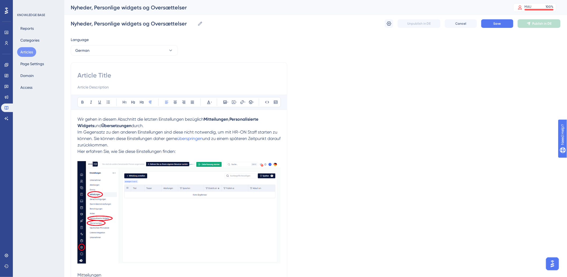
paste input "Mitteilungen, Personalisierte Widgets und Übersetzungen"
type input "Mitteilungen, Personalisierte Widgets und Übersetzungen"
click at [447, 102] on div "Language German Mitteilungen, Personalisierte Widgets und Übersetzungen Bold It…" at bounding box center [316, 272] width 490 height 473
click at [496, 24] on span "Save" at bounding box center [496, 23] width 7 height 4
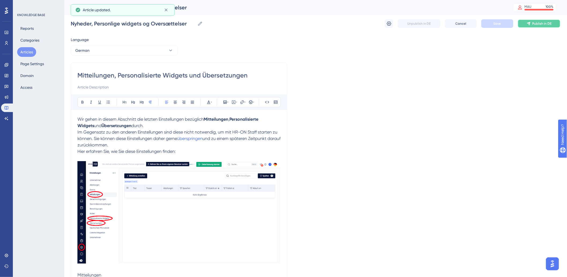
click at [533, 23] on span "Publish in DE" at bounding box center [541, 23] width 19 height 4
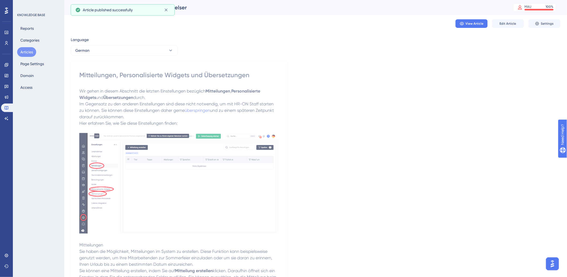
click at [28, 54] on button "Articles" at bounding box center [26, 52] width 19 height 10
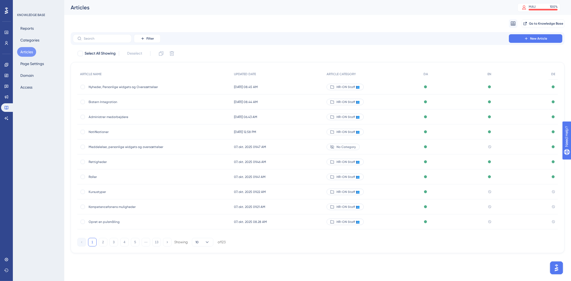
click at [150, 85] on span "Nyheder, Personlige widgets og Oversættelser" at bounding box center [132, 87] width 86 height 4
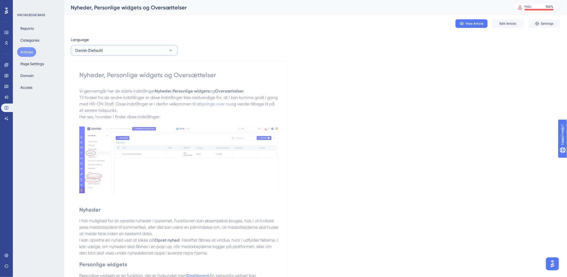
click at [121, 49] on button "Danish (Default)" at bounding box center [124, 50] width 107 height 11
click at [21, 53] on button "Articles" at bounding box center [26, 52] width 19 height 10
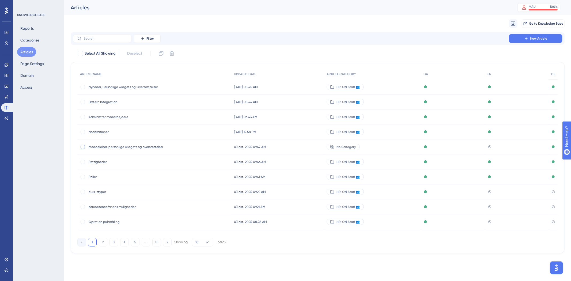
click at [81, 147] on div at bounding box center [83, 147] width 4 height 4
checkbox input "true"
click at [110, 146] on span "Meddelelser, personlige widgets og oversættelser" at bounding box center [132, 147] width 86 height 4
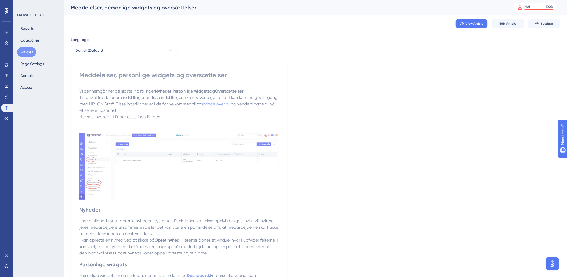
click at [31, 52] on button "Articles" at bounding box center [26, 52] width 19 height 10
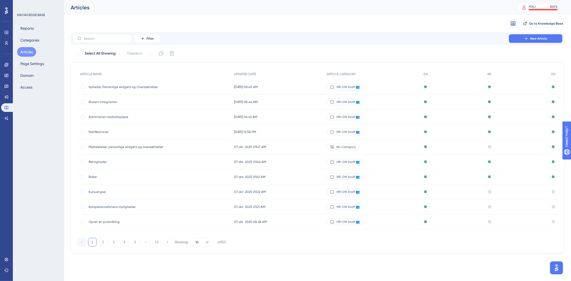
click at [106, 86] on span "Nyheder, Personlige widgets og Oversættelser" at bounding box center [132, 87] width 86 height 4
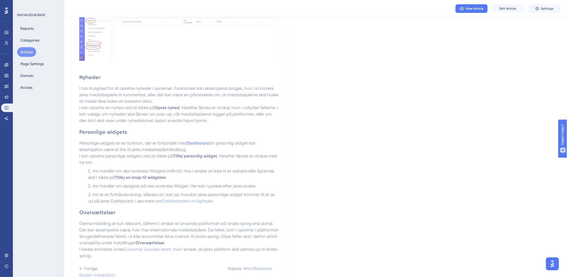
scroll to position [159, 0]
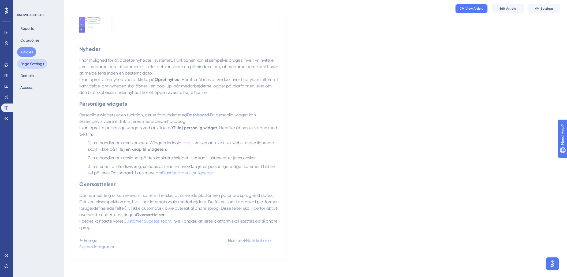
click at [25, 51] on button "Articles" at bounding box center [26, 52] width 19 height 10
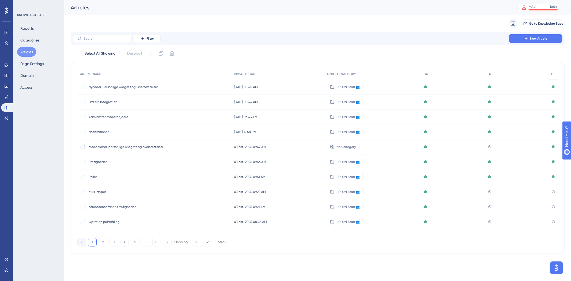
click at [83, 146] on div at bounding box center [83, 147] width 4 height 4
click at [174, 54] on icon at bounding box center [171, 53] width 5 height 5
checkbox input "false"
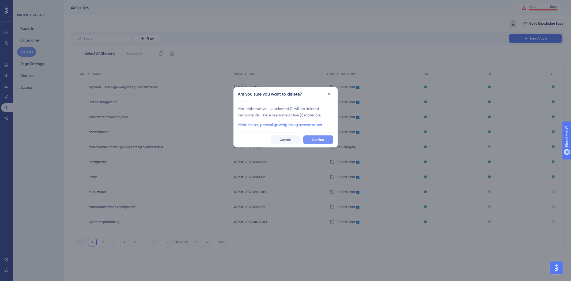
click at [320, 138] on span "Confirm" at bounding box center [319, 140] width 12 height 4
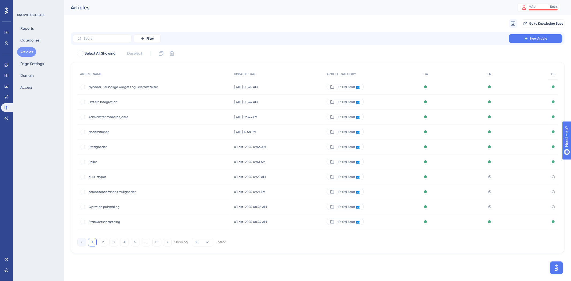
click at [129, 85] on span "Nyheder, Personlige widgets og Oversættelser" at bounding box center [132, 87] width 86 height 4
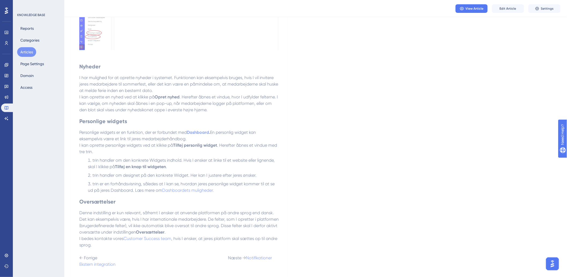
scroll to position [159, 0]
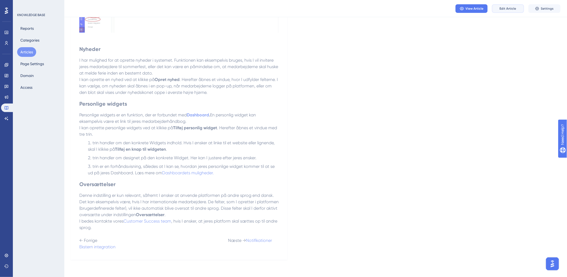
click at [507, 5] on button "Edit Article" at bounding box center [508, 8] width 32 height 9
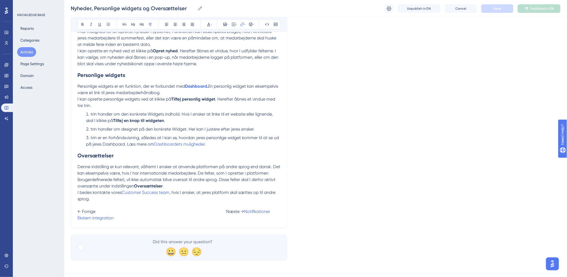
scroll to position [218, 0]
click at [223, 220] on p "← Forrige Næste → Notifikationer Ekstern integration" at bounding box center [178, 210] width 203 height 19
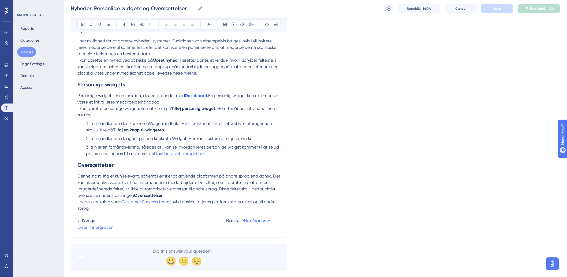
scroll to position [188, 0]
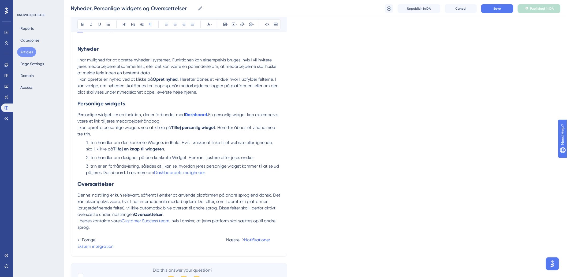
click at [496, 14] on div "Nyheder, Personlige widgets og Oversættelser Nyheder, Personlige widgets og Ove…" at bounding box center [315, 8] width 502 height 17
click at [497, 8] on span "Save" at bounding box center [496, 8] width 7 height 4
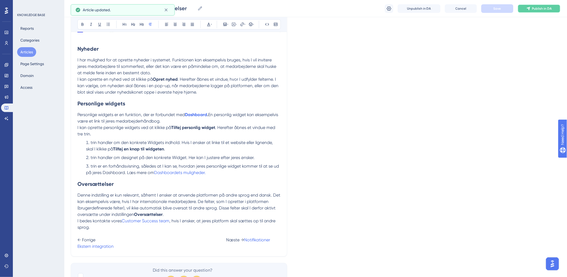
click at [535, 9] on span "Publish in DA" at bounding box center [542, 8] width 20 height 4
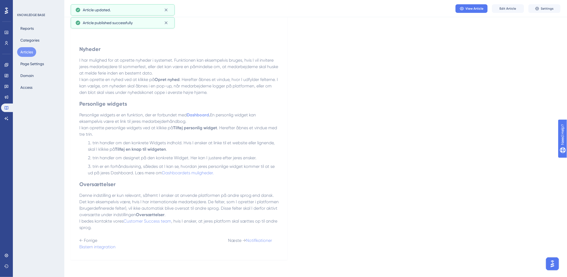
scroll to position [159, 0]
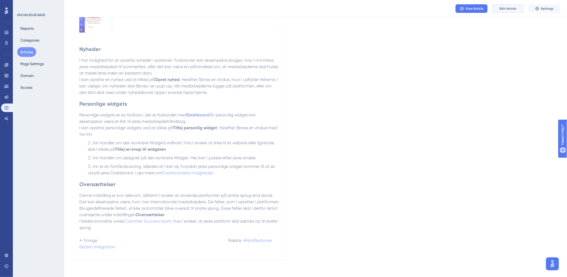
click at [512, 8] on span "Edit Article" at bounding box center [507, 8] width 17 height 4
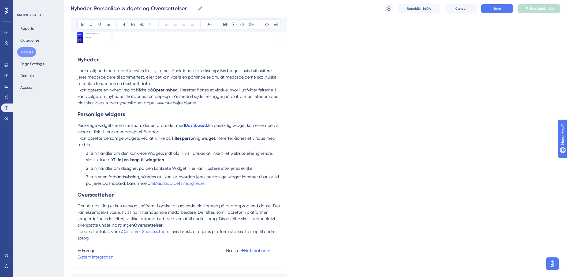
scroll to position [218, 0]
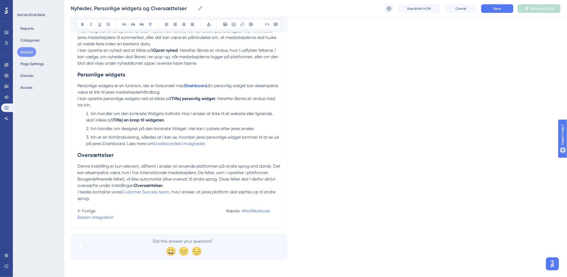
click at [270, 213] on span at bounding box center [328, 210] width 116 height 5
click at [504, 8] on button "Save" at bounding box center [497, 8] width 32 height 9
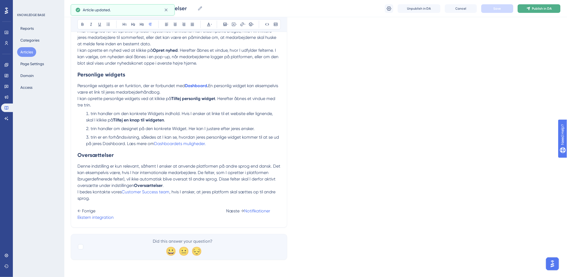
click at [536, 7] on span "Publish in DA" at bounding box center [542, 8] width 20 height 4
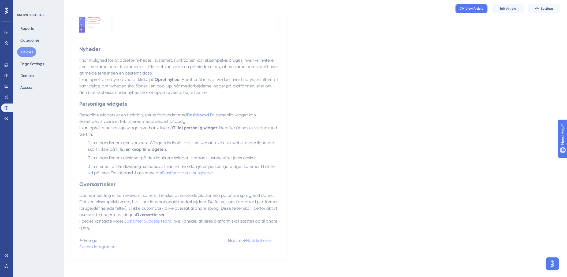
scroll to position [0, 0]
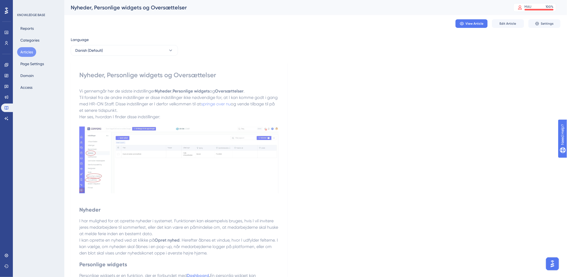
click at [32, 50] on button "Articles" at bounding box center [26, 52] width 19 height 10
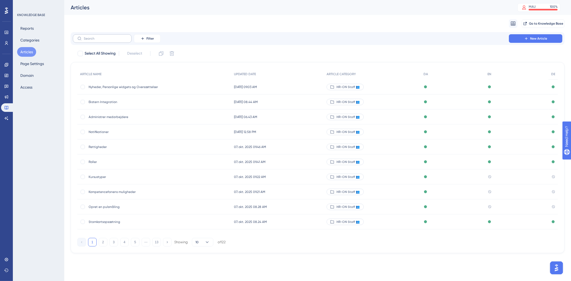
click at [114, 42] on label at bounding box center [102, 38] width 59 height 9
click at [114, 40] on input "text" at bounding box center [105, 39] width 43 height 4
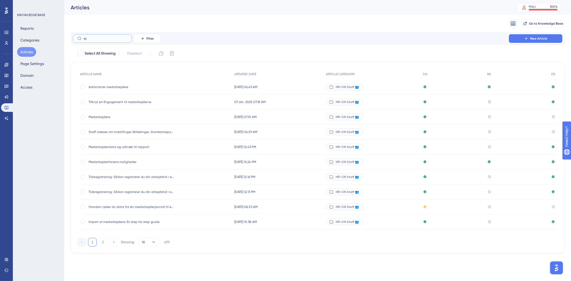
type input "ejs"
checkbox input "true"
type input "ej"
checkbox input "false"
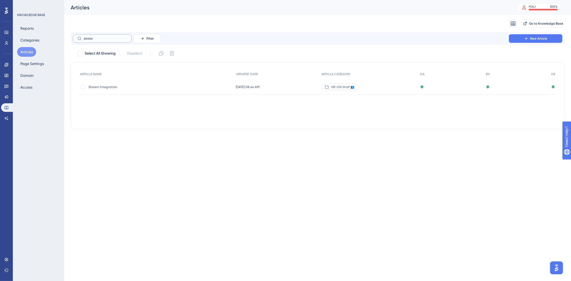
type input "ekster"
click at [111, 84] on div "Ekstern Integration Ekstern Integration" at bounding box center [132, 87] width 86 height 15
click at [112, 86] on span "Ekstern Integration" at bounding box center [132, 87] width 86 height 4
click at [103, 89] on span "Ekstern Integration" at bounding box center [132, 87] width 86 height 4
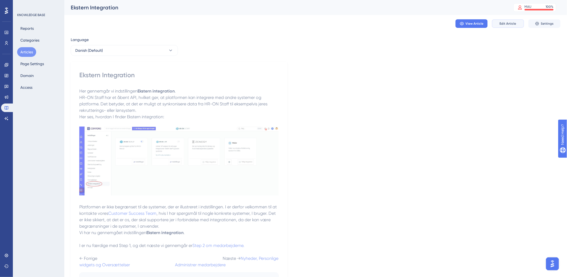
click at [507, 25] on span "Edit Article" at bounding box center [507, 23] width 17 height 4
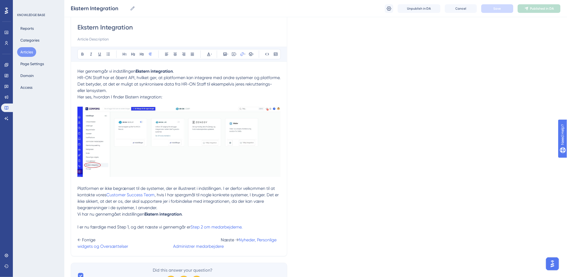
scroll to position [74, 0]
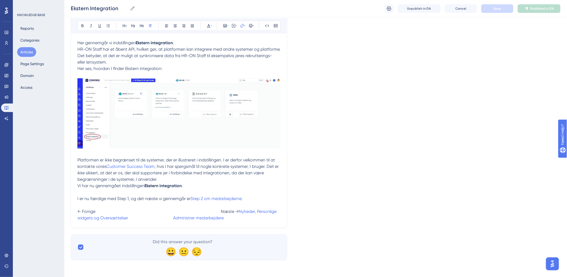
click at [173, 218] on span at bounding box center [150, 217] width 45 height 5
click at [497, 13] on div "Ekstern Integration Ekstern Integration Unpublish in DA Cancel Save Published i…" at bounding box center [315, 8] width 502 height 17
click at [497, 12] on button "Save" at bounding box center [497, 8] width 32 height 9
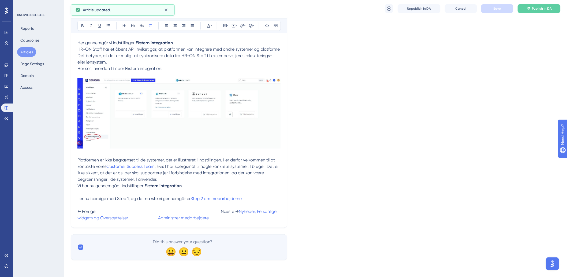
click at [535, 13] on div "Ekstern Integration Ekstern Integration Unpublish in DA Cancel Save Publish in …" at bounding box center [315, 8] width 502 height 17
click at [535, 12] on div "Ekstern Integration Ekstern Integration Unpublish in DA Cancel Save Publish in …" at bounding box center [315, 8] width 502 height 17
click at [537, 11] on button "Publish in DA" at bounding box center [538, 8] width 43 height 9
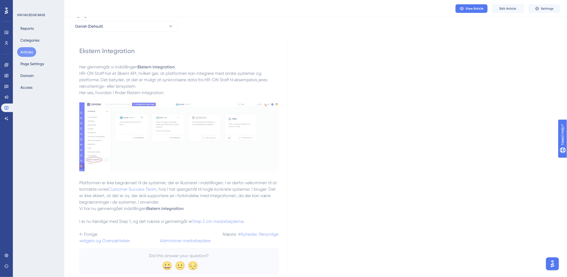
scroll to position [0, 0]
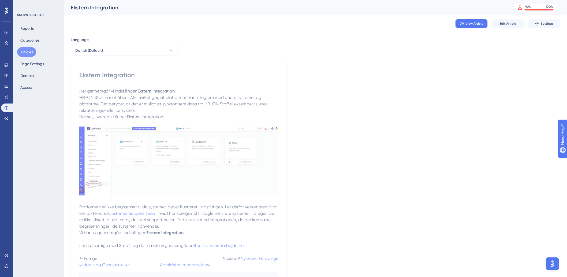
drag, startPoint x: 23, startPoint y: 50, endPoint x: 188, endPoint y: 24, distance: 167.6
click at [23, 50] on button "Articles" at bounding box center [26, 52] width 19 height 10
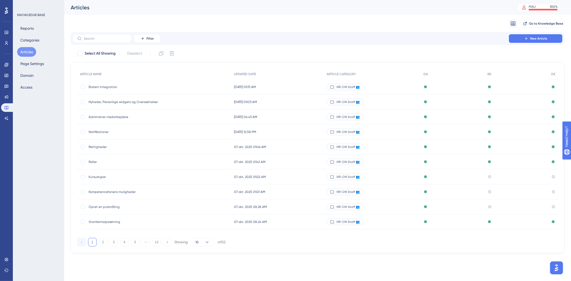
click at [127, 33] on div "Filter New Article" at bounding box center [318, 38] width 494 height 13
click at [126, 37] on input "text" at bounding box center [105, 39] width 43 height 4
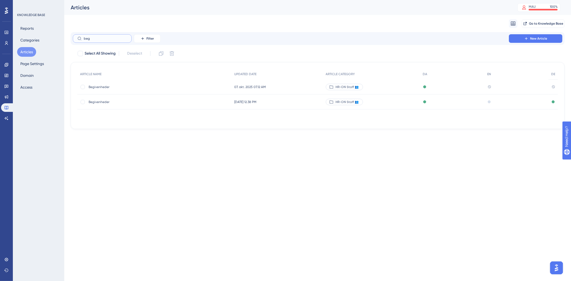
type input "begv"
checkbox input "true"
type input "beg"
checkbox input "false"
type input "begiv"
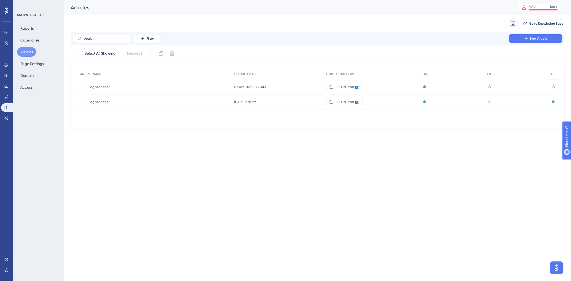
click at [97, 101] on span "Begivenheder" at bounding box center [132, 102] width 86 height 4
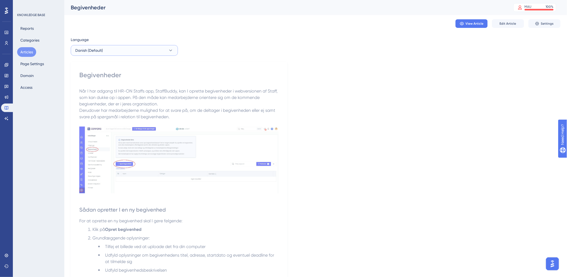
click at [135, 51] on button "Danish (Default)" at bounding box center [124, 50] width 107 height 11
click at [137, 48] on button "Danish (Default)" at bounding box center [124, 50] width 107 height 11
click at [504, 25] on span "Edit Article" at bounding box center [507, 23] width 17 height 4
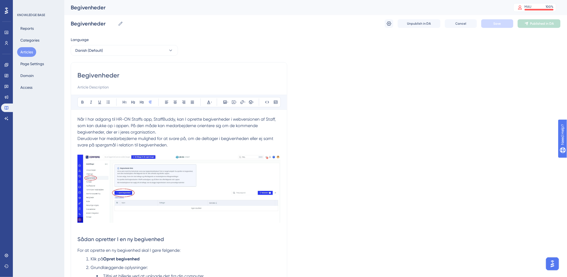
scroll to position [170, 0]
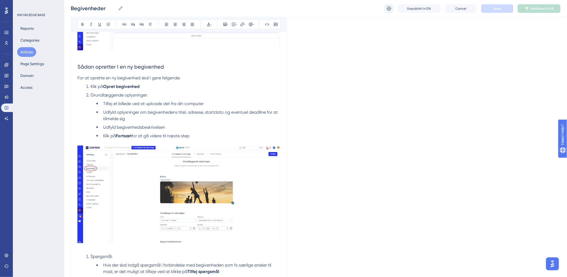
click at [386, 9] on icon at bounding box center [388, 8] width 5 height 5
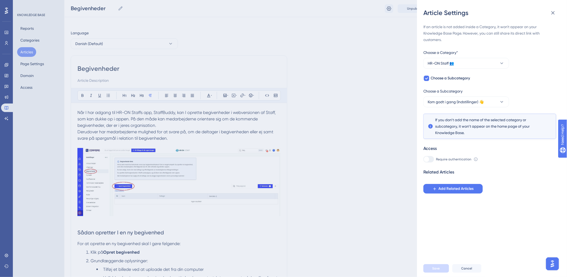
scroll to position [0, 0]
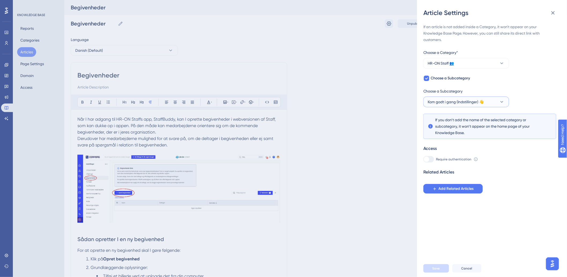
click at [454, 103] on span "Kom godt i gang (Indstillinger) 👋" at bounding box center [456, 102] width 56 height 6
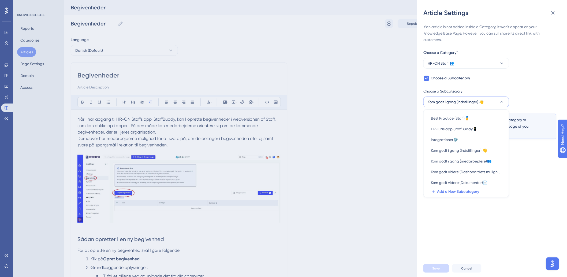
scroll to position [12, 0]
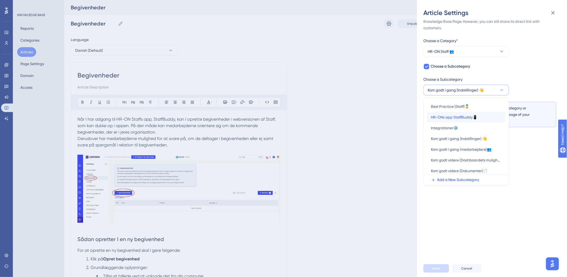
click at [463, 117] on span "HR-ONs app StaffBuddy📱" at bounding box center [454, 117] width 46 height 6
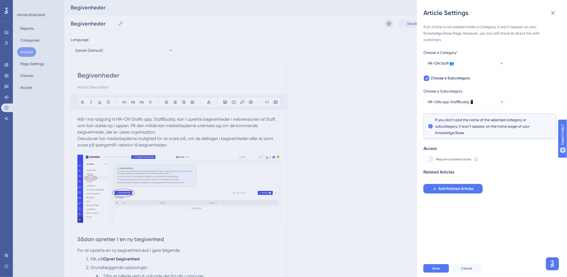
scroll to position [0, 0]
click at [435, 270] on span "Save" at bounding box center [435, 268] width 7 height 4
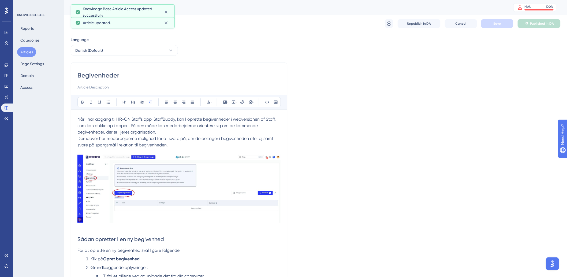
click at [26, 52] on button "Articles" at bounding box center [26, 52] width 19 height 10
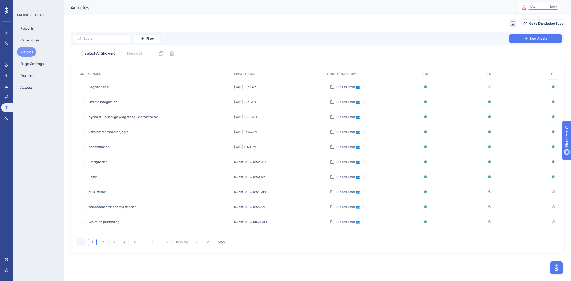
drag, startPoint x: 85, startPoint y: 41, endPoint x: 97, endPoint y: 56, distance: 19.7
click at [86, 41] on label at bounding box center [102, 38] width 59 height 9
click at [86, 40] on input "text" at bounding box center [105, 39] width 43 height 4
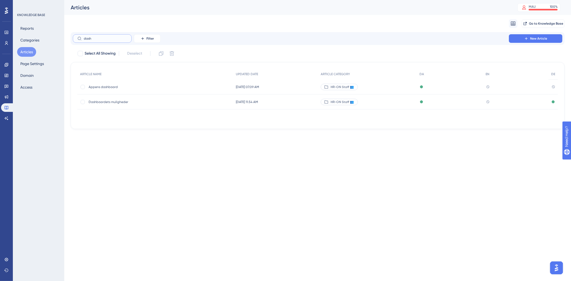
type input "dash"
checkbox input "true"
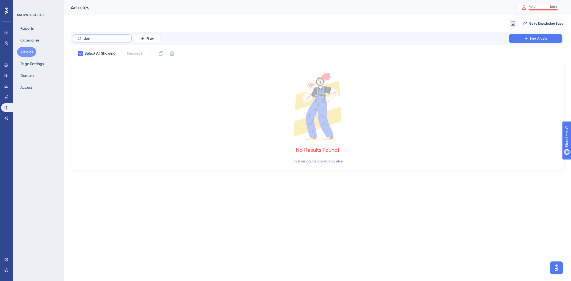
type input "dash"
checkbox input "false"
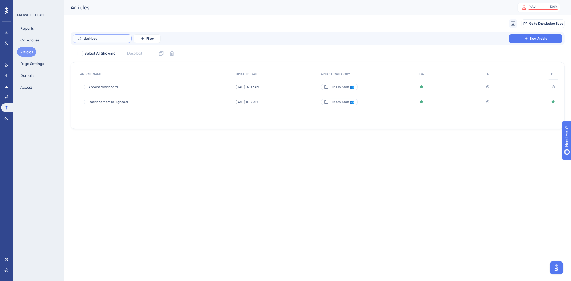
type input "dashboa"
click at [115, 101] on span "Dashboardets muligheder" at bounding box center [132, 102] width 86 height 4
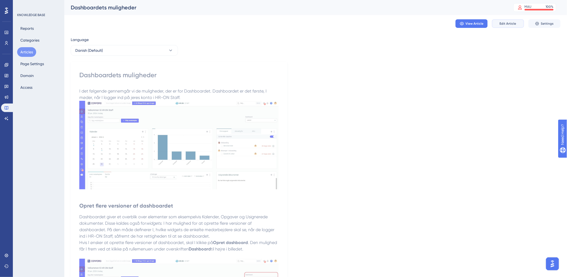
click at [504, 24] on span "Edit Article" at bounding box center [507, 23] width 17 height 4
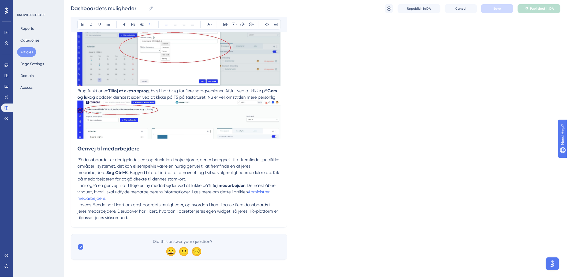
scroll to position [898, 0]
click at [222, 216] on p "I ovenstående har I lært om dashboardets muligheder, og hvordan I kan tilpasse …" at bounding box center [178, 210] width 203 height 19
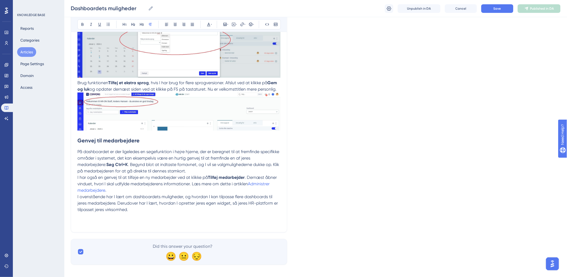
click at [27, 50] on button "Articles" at bounding box center [26, 52] width 19 height 10
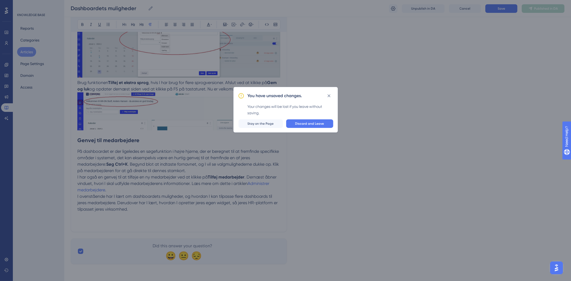
click at [402, 101] on div "You have unsaved changes. Your changes will be lost if you leave without saving…" at bounding box center [285, 140] width 571 height 281
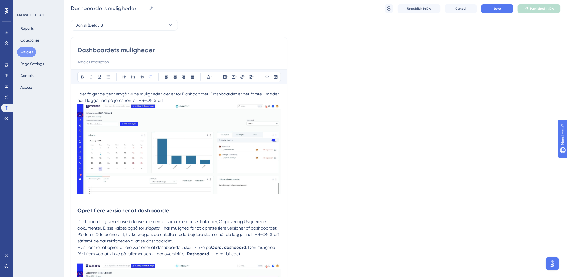
scroll to position [0, 0]
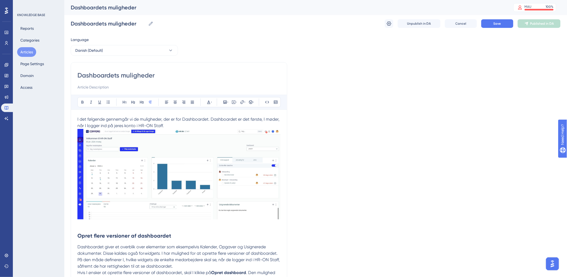
drag, startPoint x: 31, startPoint y: 33, endPoint x: 31, endPoint y: 31, distance: 2.7
click at [31, 33] on div "Reports Categories Articles Page Settings Domain Access" at bounding box center [38, 58] width 43 height 69
click at [31, 28] on button "Reports" at bounding box center [27, 29] width 20 height 10
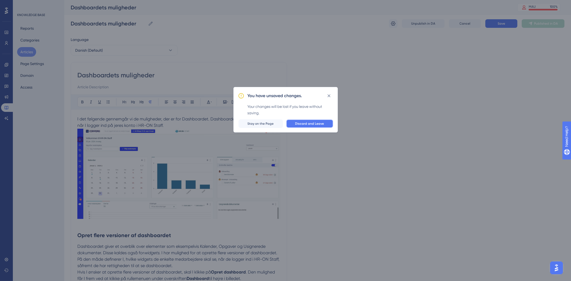
click at [311, 122] on span "Discard and Leave" at bounding box center [309, 124] width 29 height 4
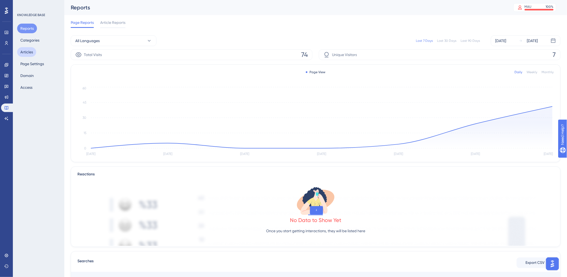
click at [31, 50] on button "Articles" at bounding box center [26, 52] width 19 height 10
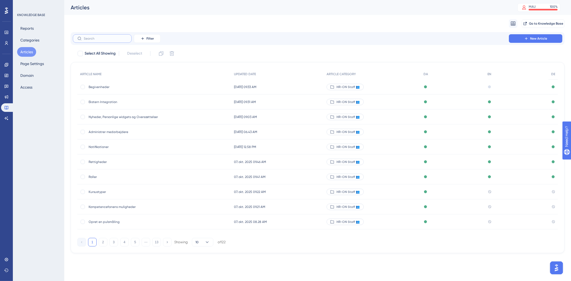
click at [115, 38] on input "text" at bounding box center [105, 39] width 43 height 4
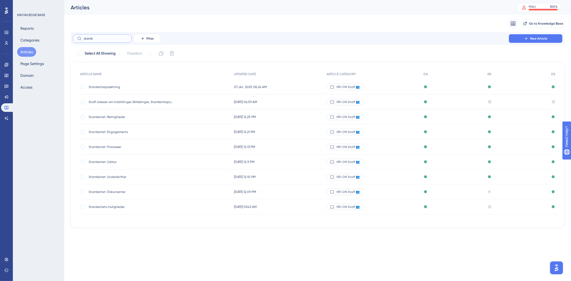
type input "stamkr"
checkbox input "true"
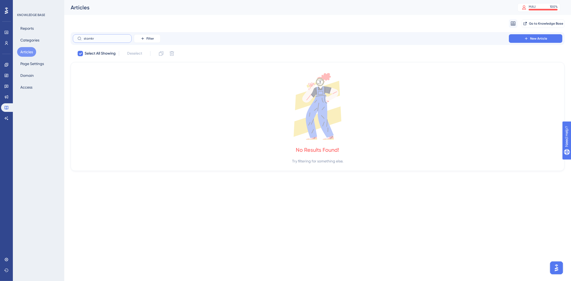
type input "stamk"
checkbox input "false"
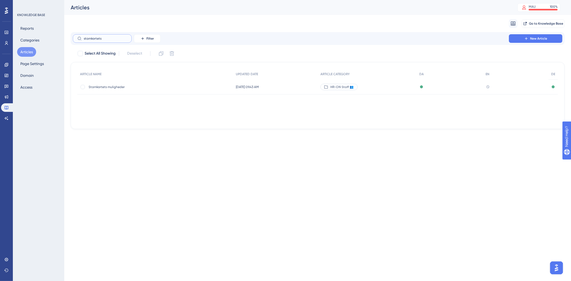
type input "stamkortets"
click at [130, 89] on span "Stamkortets muligheder" at bounding box center [132, 87] width 86 height 4
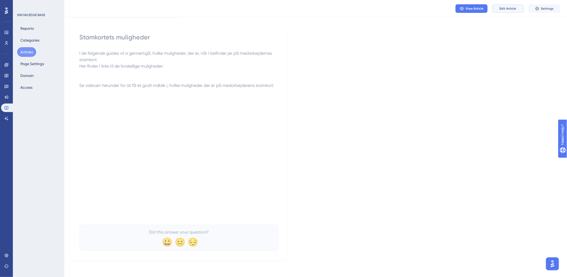
click at [501, 12] on button "Edit Article" at bounding box center [508, 8] width 32 height 9
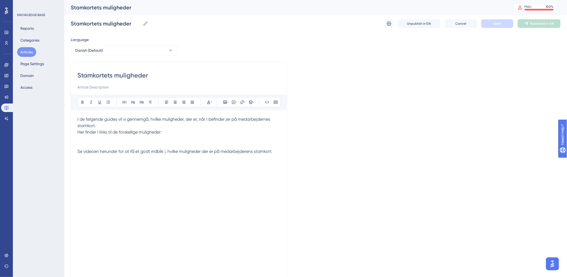
drag, startPoint x: 236, startPoint y: 141, endPoint x: 242, endPoint y: 146, distance: 7.4
click at [237, 141] on p "Her finder I links til de forskellige muligheder: Se videoen herunder for at få…" at bounding box center [178, 148] width 203 height 39
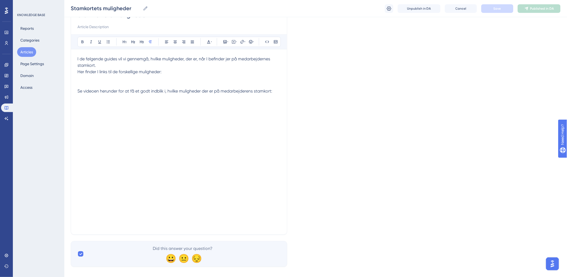
scroll to position [35, 0]
